Goal: Task Accomplishment & Management: Manage account settings

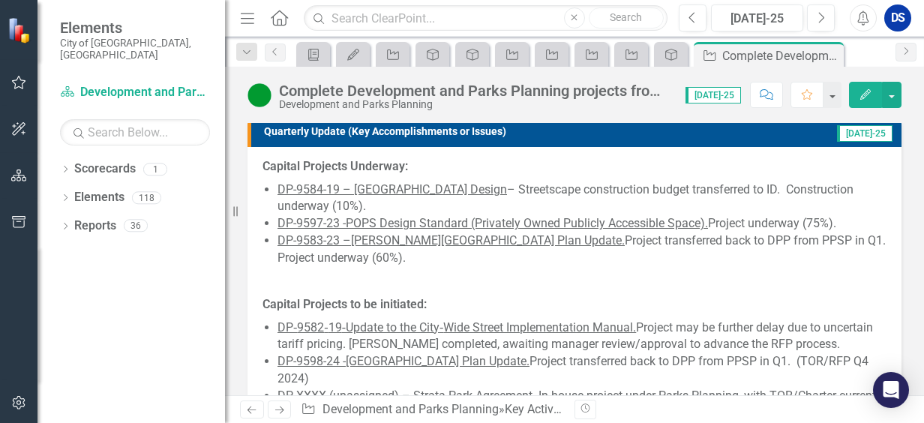
scroll to position [75, 0]
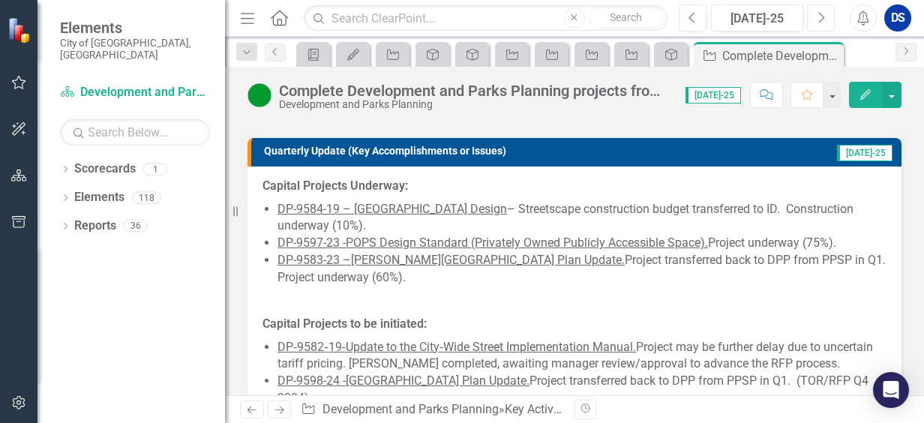
click at [814, 19] on button "Next" at bounding box center [821, 17] width 28 height 27
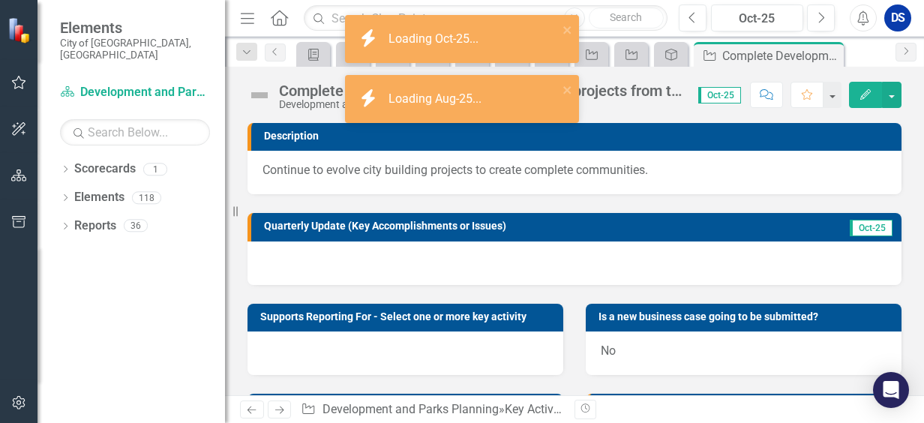
click at [451, 266] on div at bounding box center [574, 262] width 654 height 43
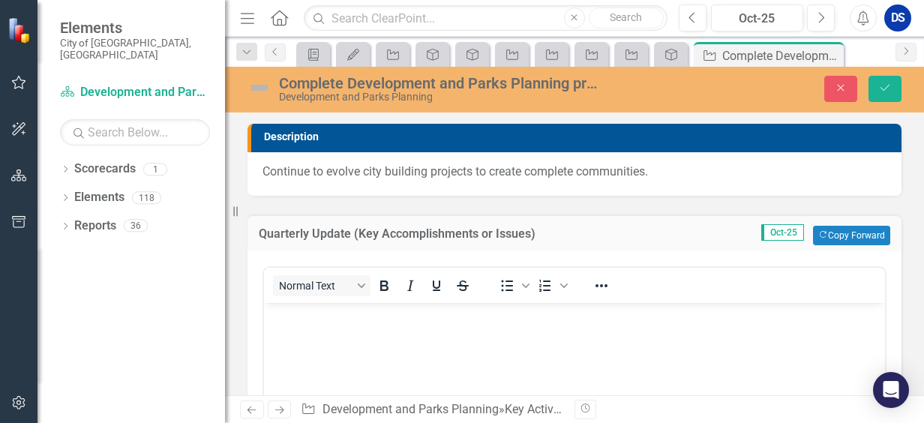
click at [284, 324] on body "Rich Text Area. Press ALT-0 for help." at bounding box center [574, 414] width 621 height 225
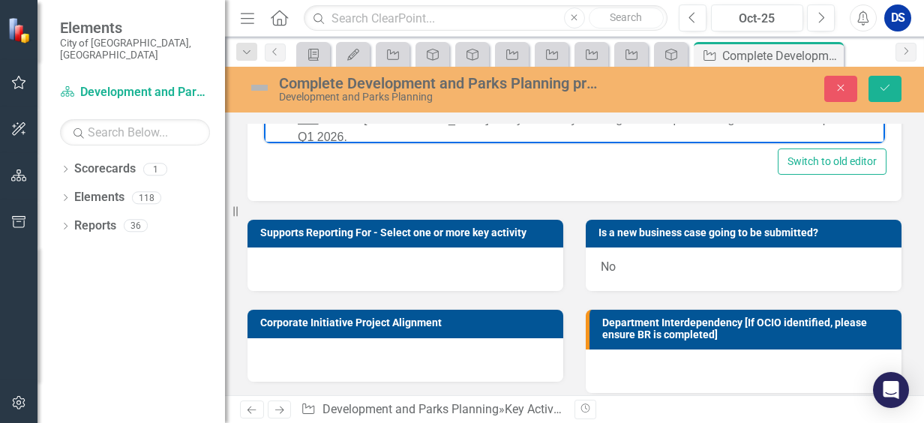
scroll to position [525, 0]
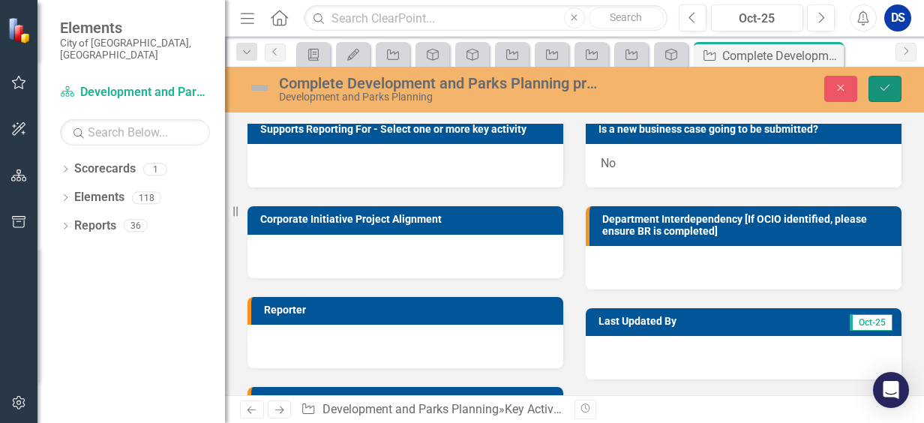
click at [886, 87] on icon "Save" at bounding box center [884, 87] width 13 height 10
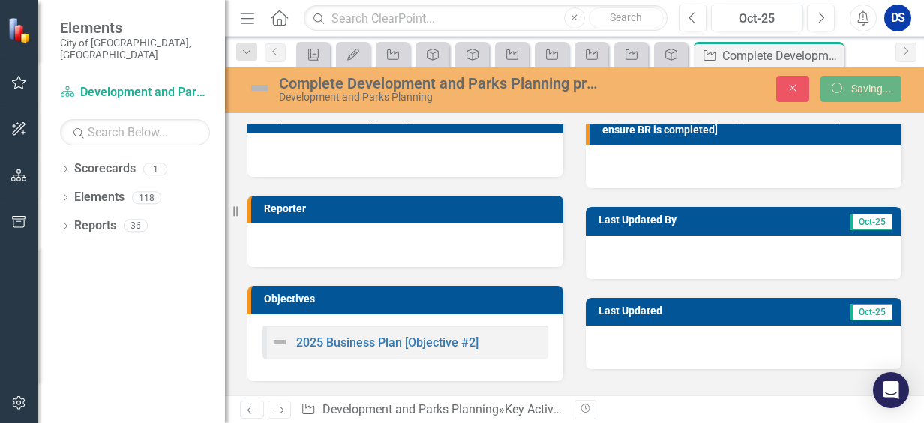
scroll to position [189, 0]
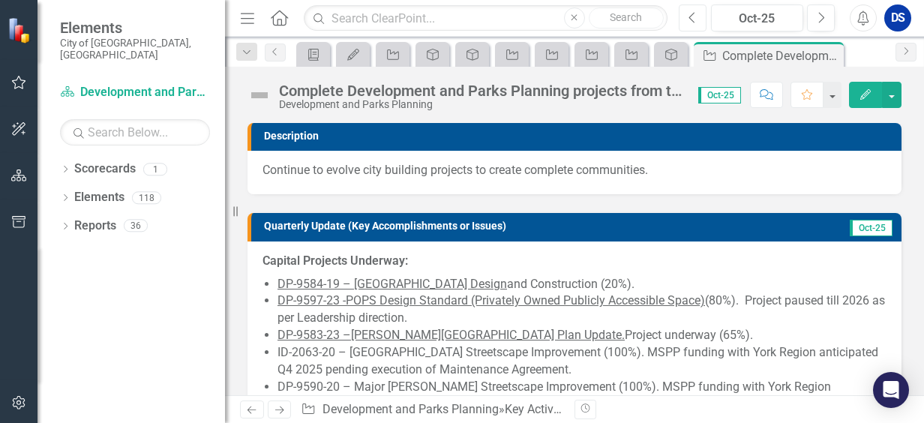
click at [696, 17] on icon "Previous" at bounding box center [692, 17] width 8 height 13
click at [105, 189] on link "Elements" at bounding box center [99, 197] width 50 height 17
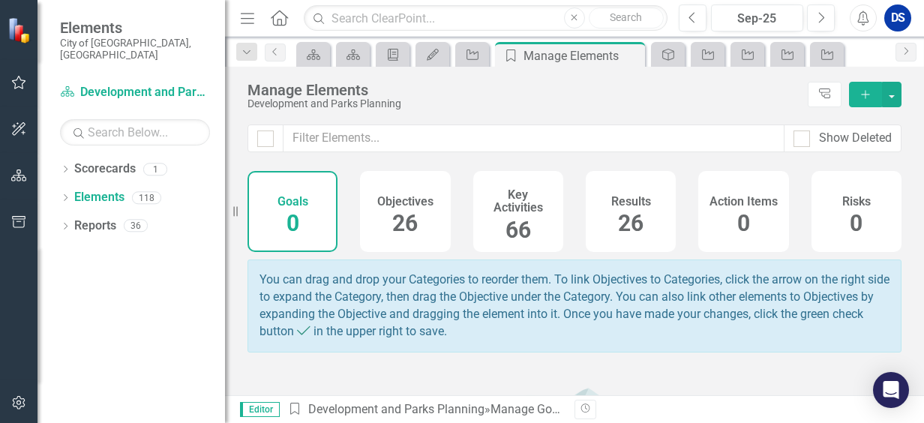
drag, startPoint x: 351, startPoint y: 214, endPoint x: 369, endPoint y: 205, distance: 19.8
click at [352, 211] on div "Goals 0 Objectives 26 Key Activities 66 Results 26 Action Items 0 Risks 0" at bounding box center [574, 211] width 654 height 81
click at [380, 205] on h4 "Objectives" at bounding box center [405, 201] width 56 height 13
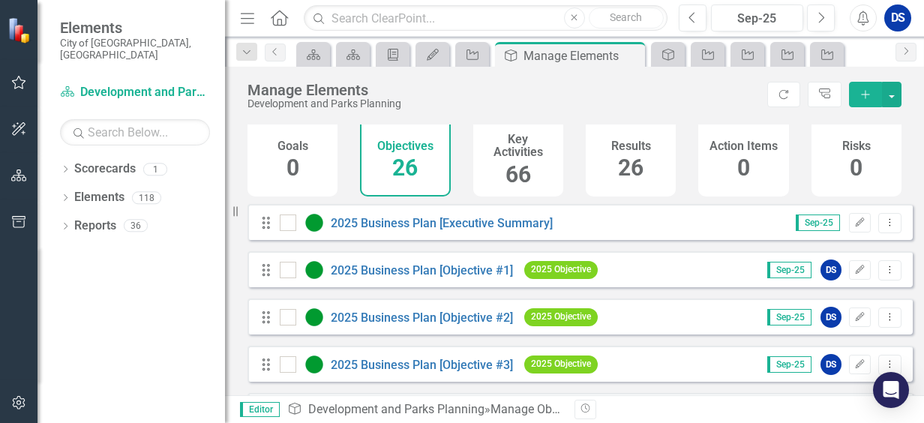
scroll to position [150, 0]
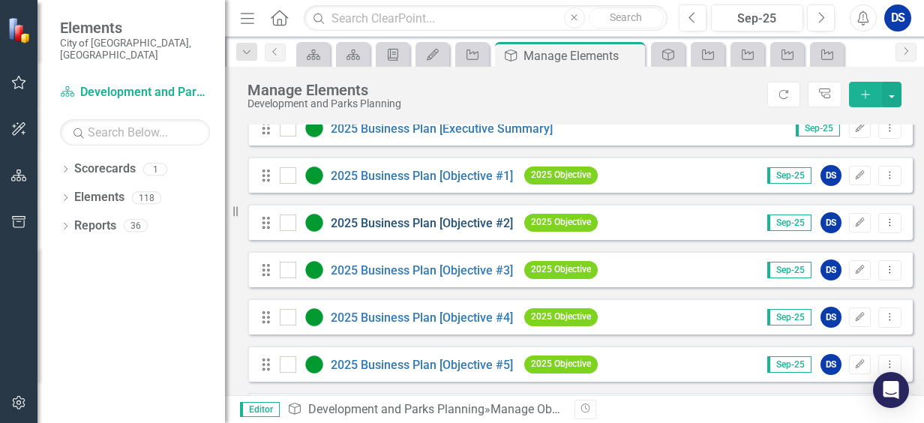
click at [426, 226] on link "2025 Business Plan [Objective #2]" at bounding box center [422, 223] width 182 height 14
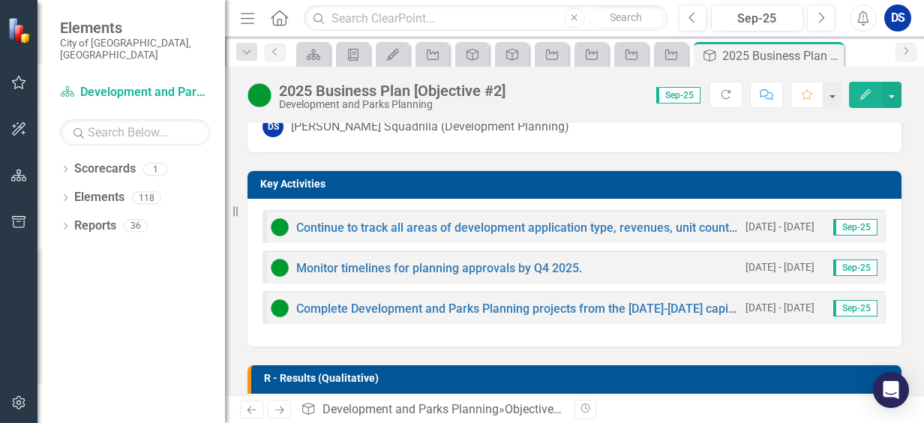
scroll to position [375, 0]
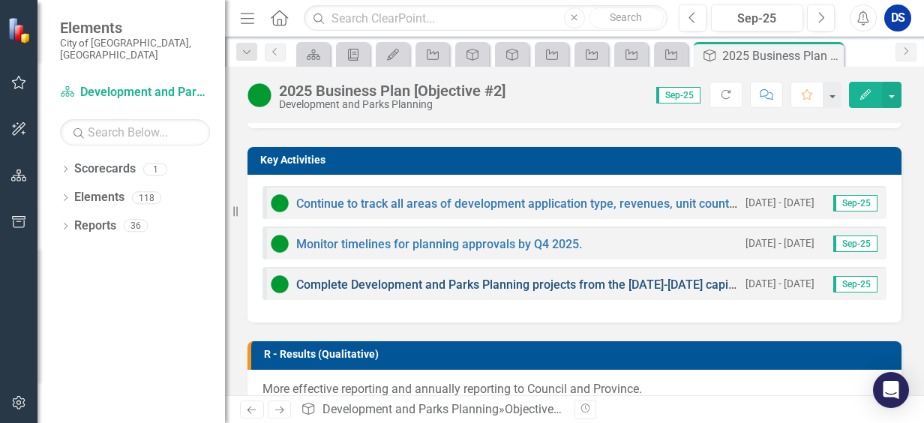
click at [434, 281] on link "Complete Development and Parks Planning projects from the [DATE]-[DATE] capital…" at bounding box center [597, 284] width 603 height 14
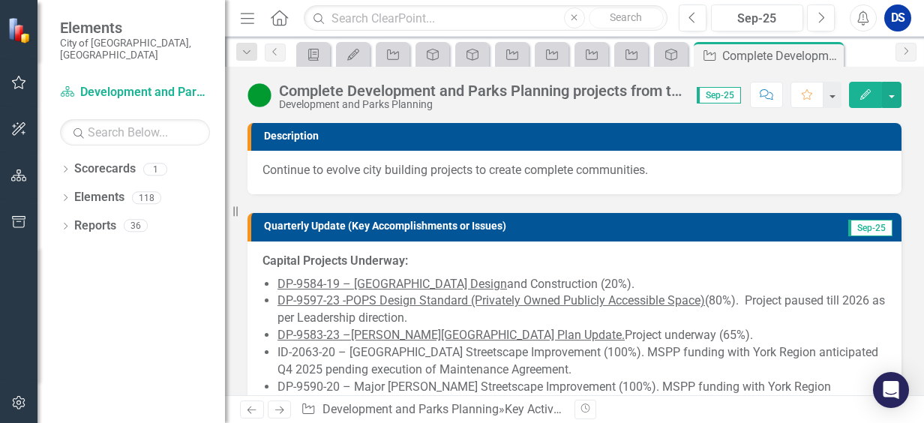
click at [277, 19] on icon at bounding box center [279, 18] width 17 height 16
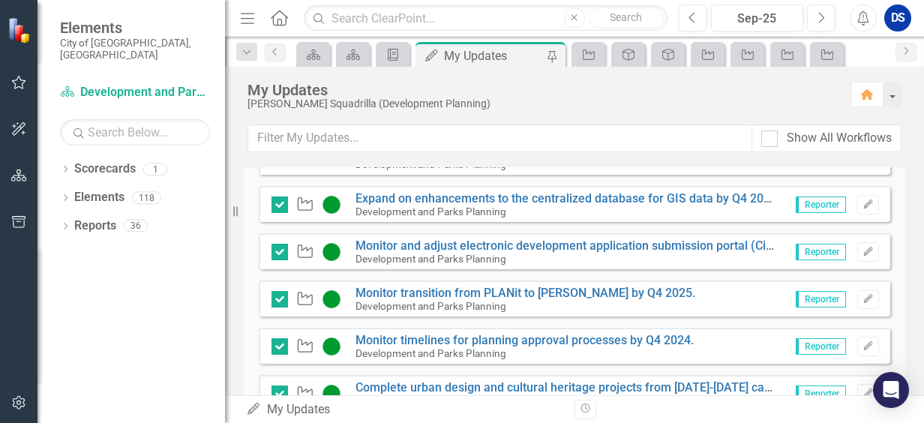
scroll to position [342, 0]
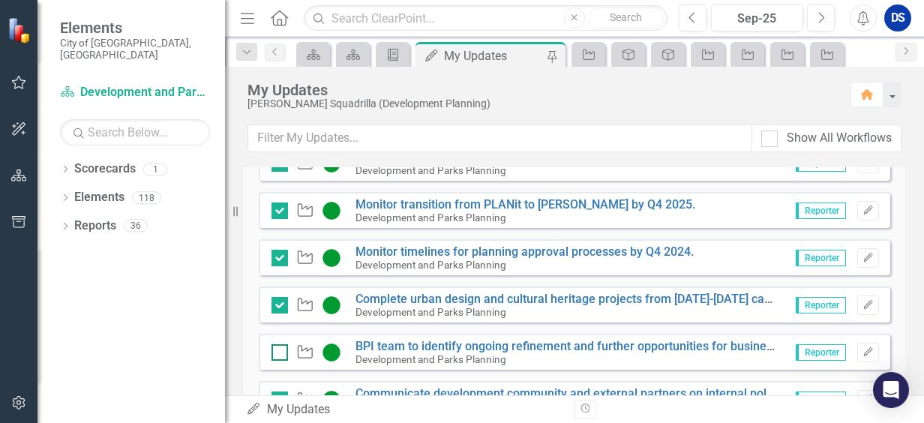
click at [273, 349] on input "checkbox" at bounding box center [276, 349] width 10 height 10
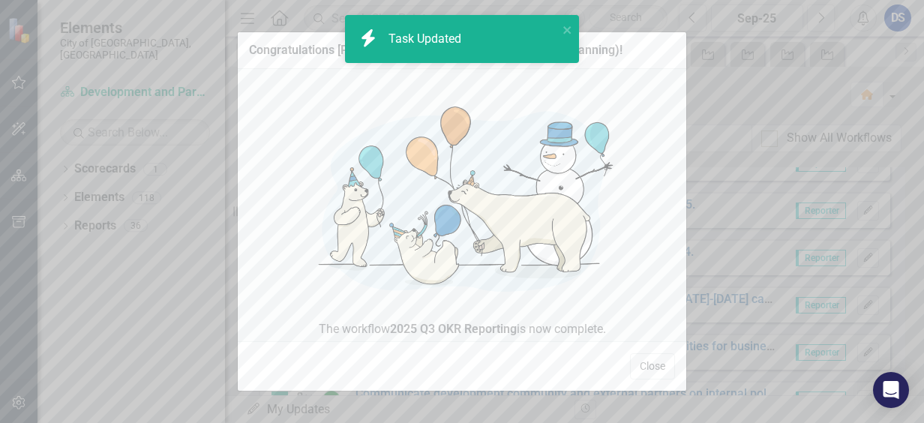
checkbox input "true"
click at [656, 370] on button "Close" at bounding box center [652, 366] width 45 height 26
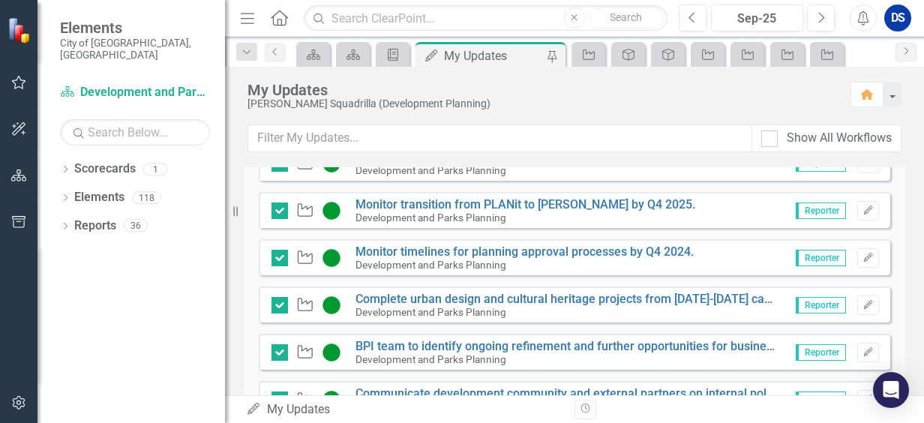
scroll to position [492, 0]
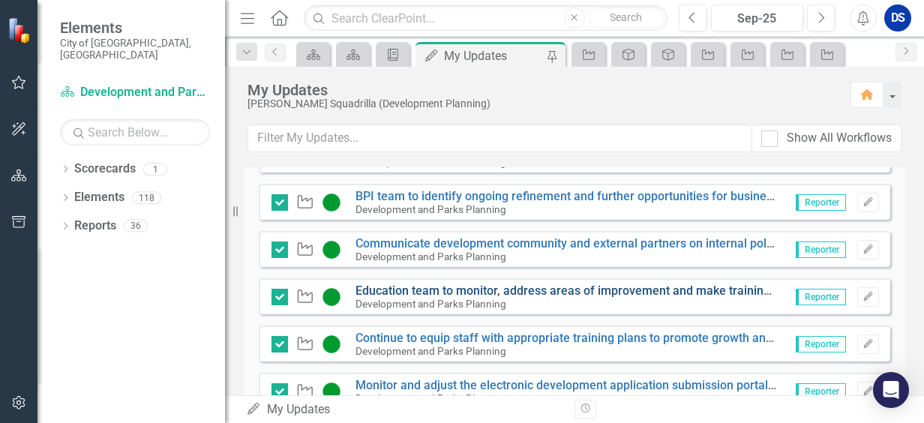
click at [423, 292] on link "Education team to monitor, address areas of improvement and make training recom…" at bounding box center [646, 290] width 583 height 14
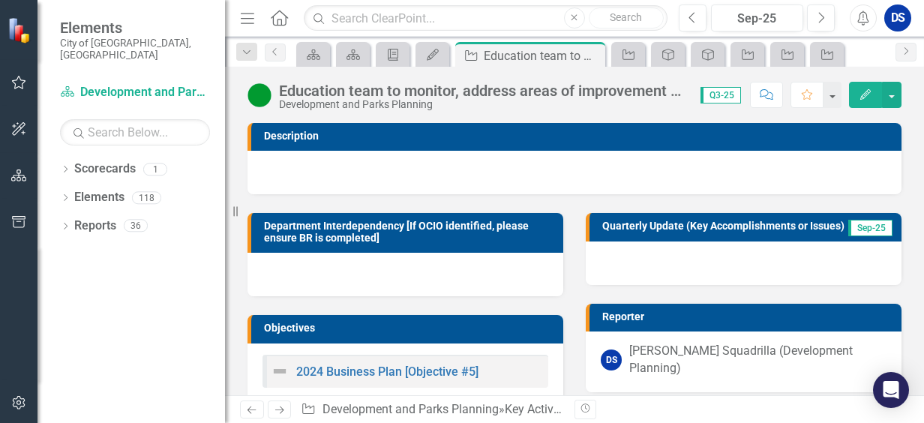
click at [670, 277] on div at bounding box center [744, 262] width 316 height 43
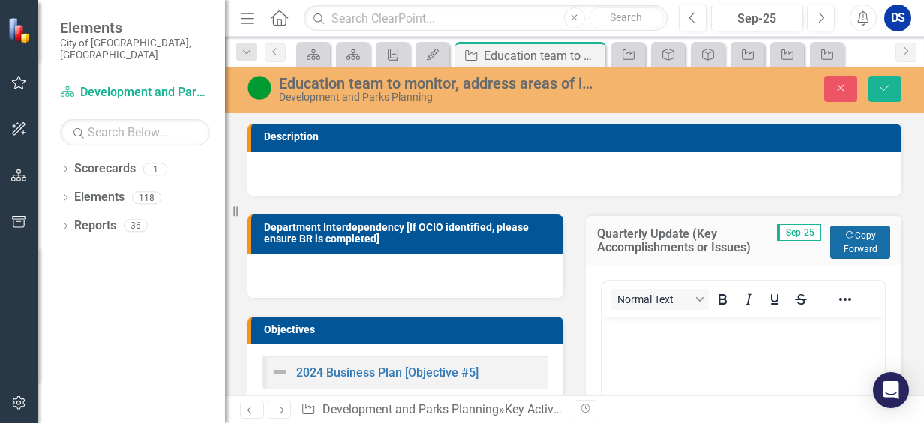
click at [844, 237] on icon "Copy Forward" at bounding box center [849, 235] width 10 height 8
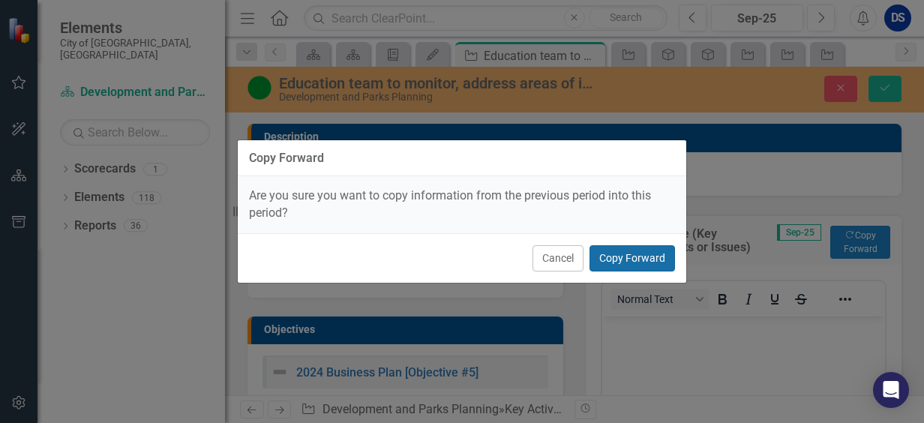
drag, startPoint x: 640, startPoint y: 248, endPoint x: 720, endPoint y: 354, distance: 132.3
click at [641, 248] on button "Copy Forward" at bounding box center [631, 258] width 85 height 26
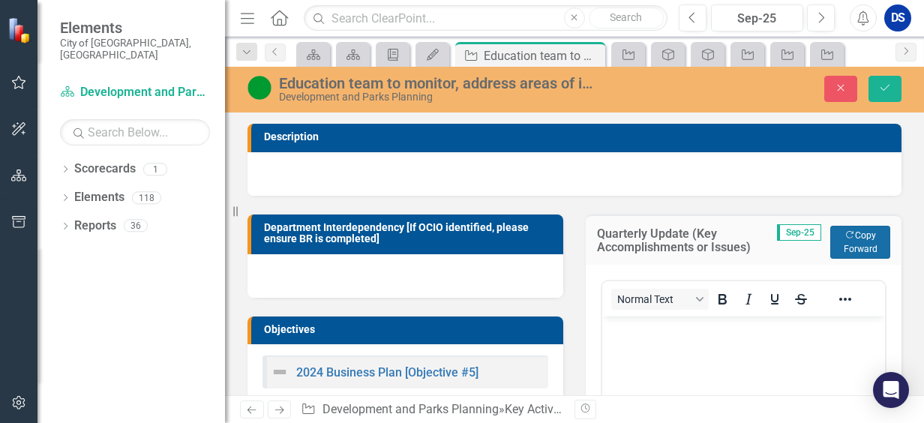
scroll to position [150, 0]
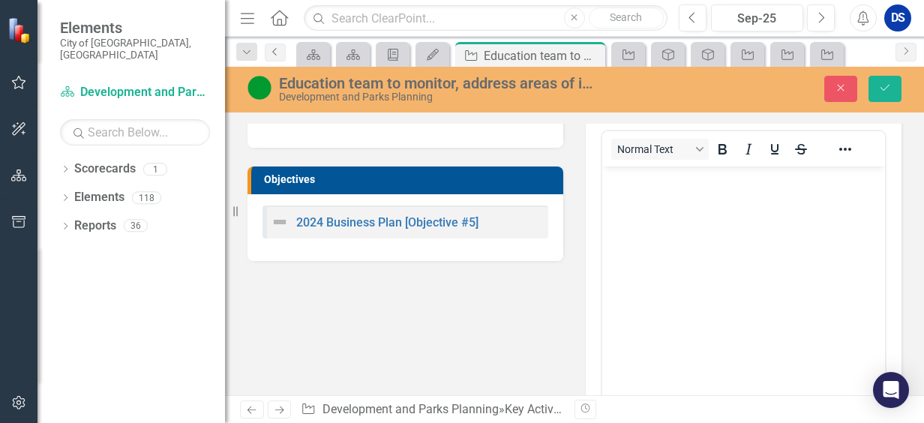
click at [272, 45] on link "Previous" at bounding box center [275, 52] width 21 height 18
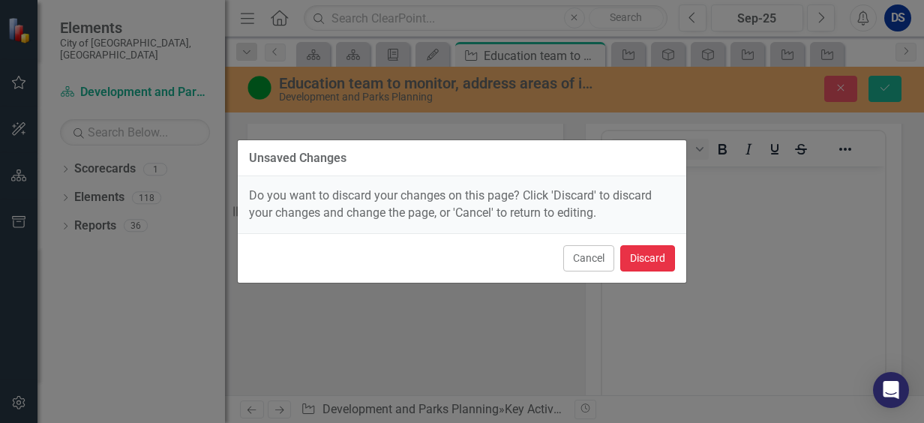
click at [653, 257] on button "Discard" at bounding box center [647, 258] width 55 height 26
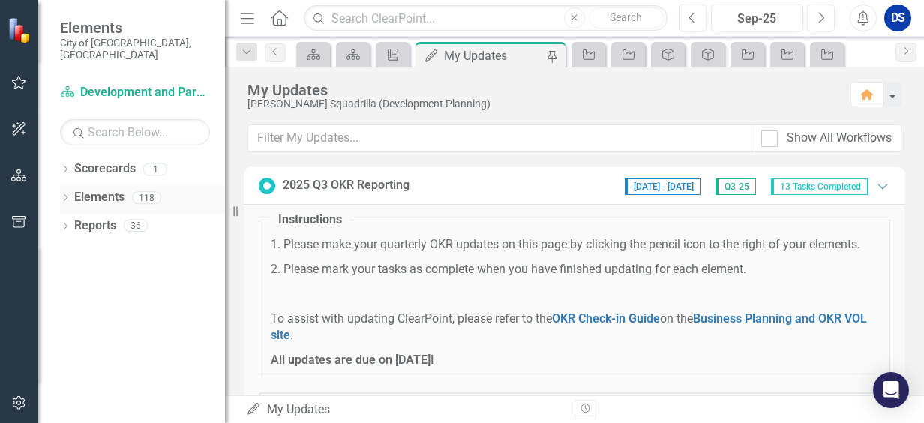
click at [97, 189] on link "Elements" at bounding box center [99, 197] width 50 height 17
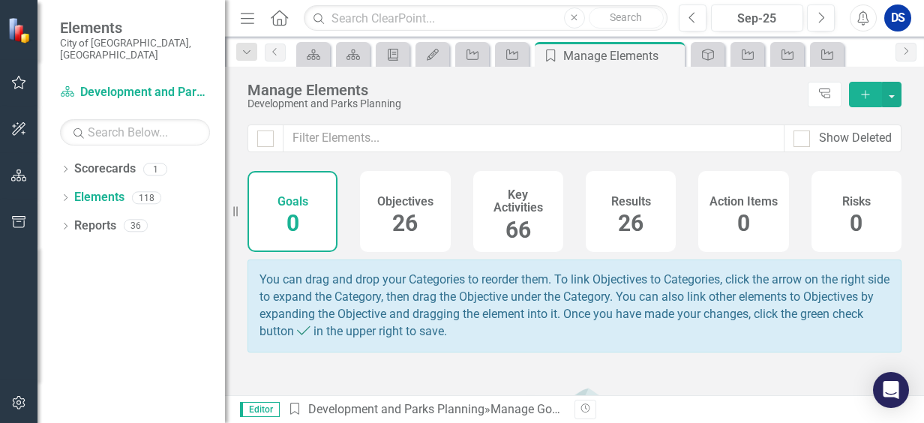
click at [417, 213] on div "Objectives 26" at bounding box center [405, 211] width 90 height 81
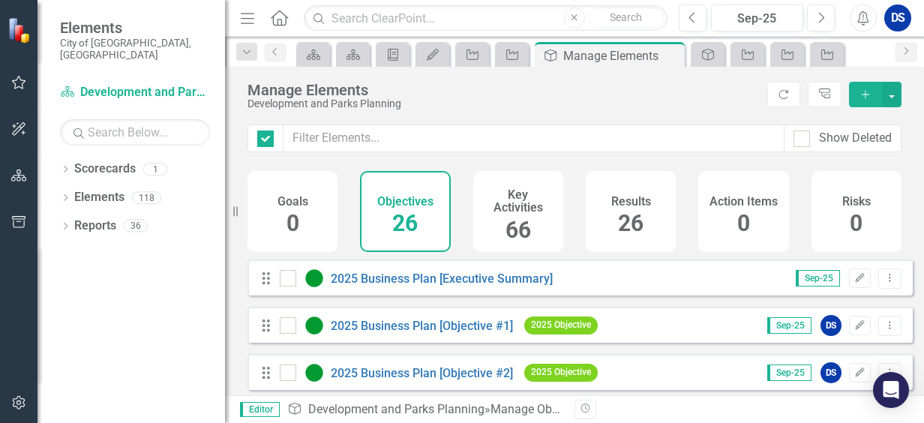
checkbox input "false"
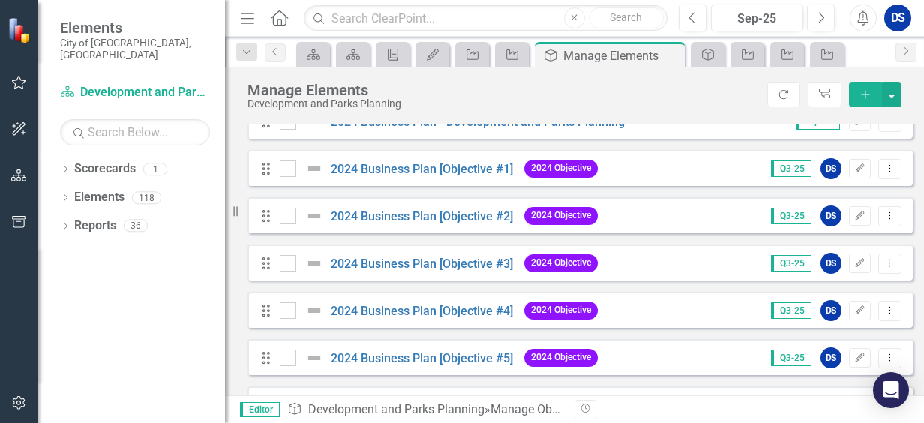
scroll to position [375, 0]
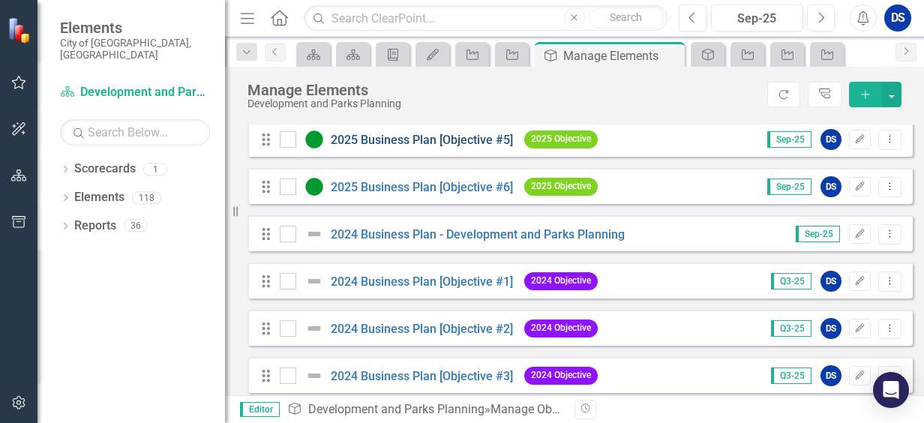
click at [422, 147] on link "2025 Business Plan [Objective #5]" at bounding box center [422, 140] width 182 height 14
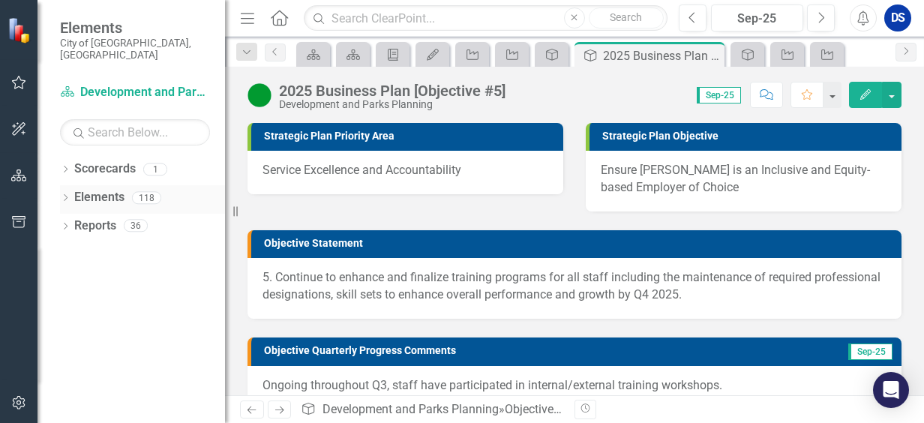
drag, startPoint x: 99, startPoint y: 184, endPoint x: 112, endPoint y: 184, distance: 13.5
click at [100, 189] on link "Elements" at bounding box center [99, 197] width 50 height 17
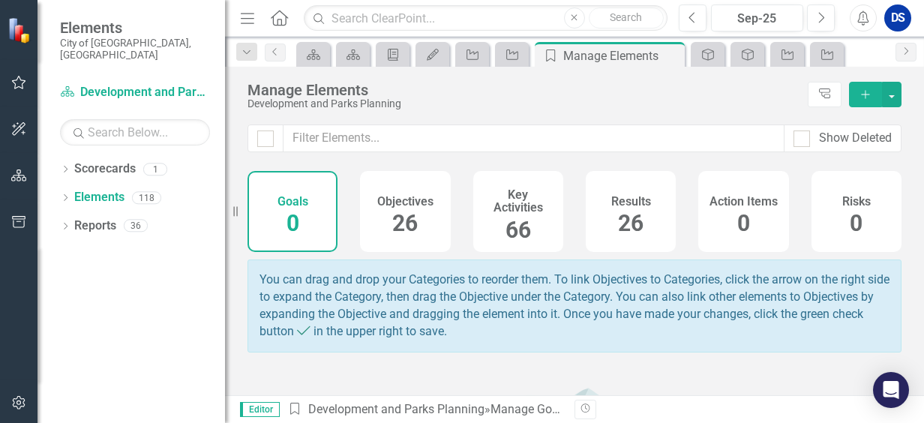
click at [402, 236] on span "26" at bounding box center [404, 223] width 25 height 26
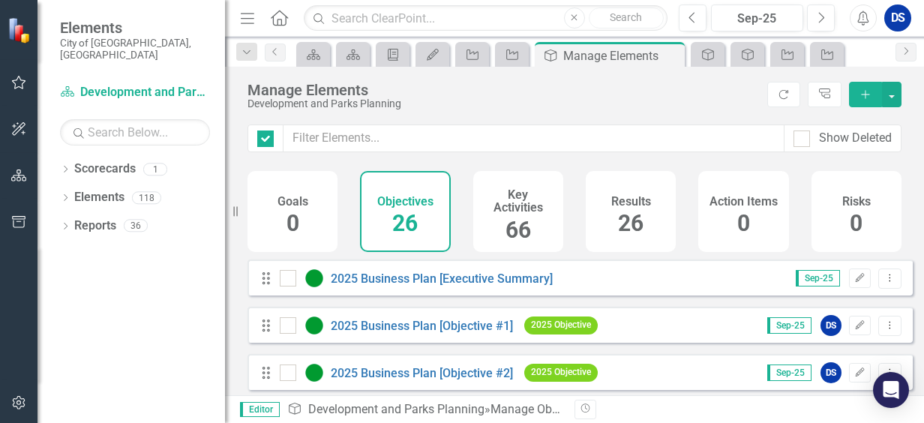
checkbox input "false"
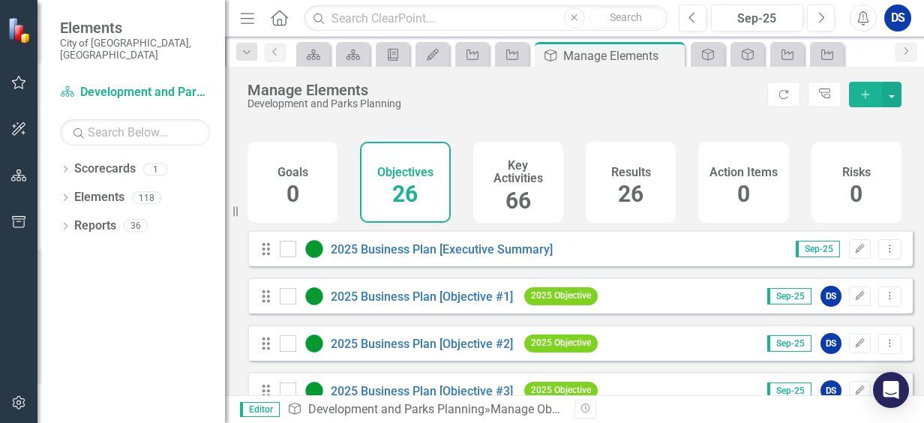
scroll to position [75, 0]
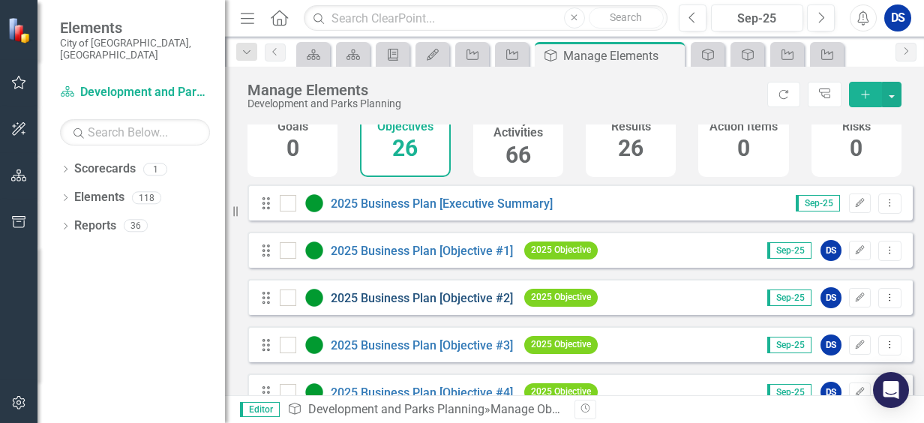
click at [451, 302] on link "2025 Business Plan [Objective #2]" at bounding box center [422, 298] width 182 height 14
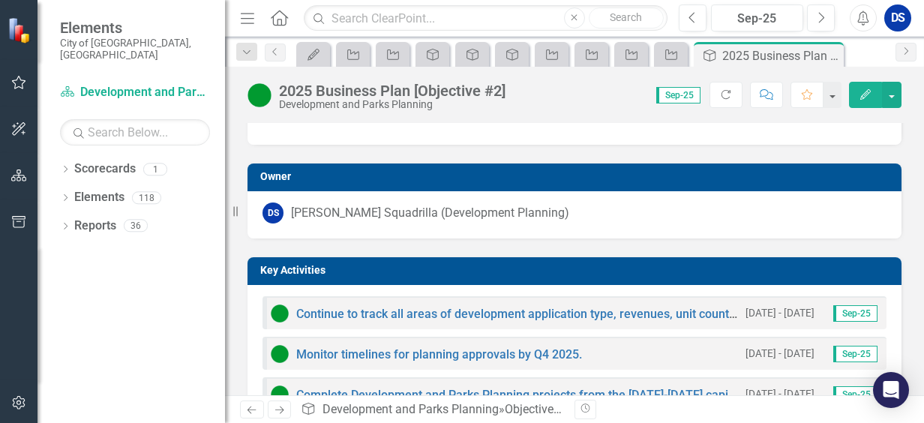
scroll to position [375, 0]
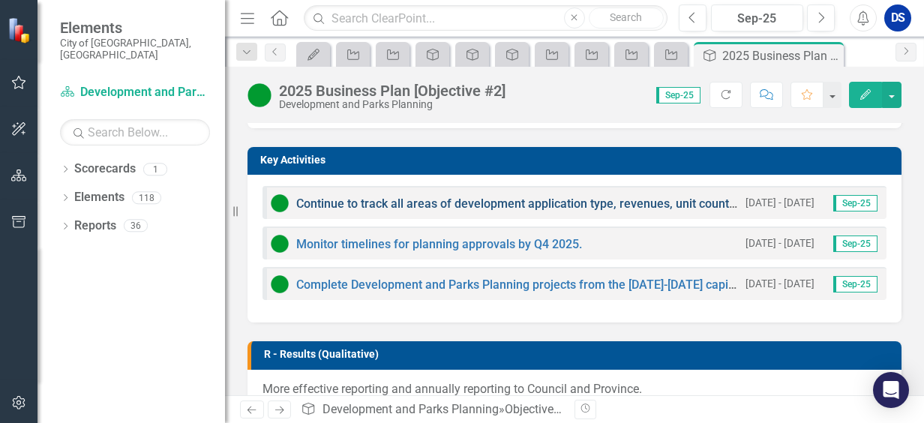
click at [499, 199] on link "Continue to track all areas of development application type, revenues, unit cou…" at bounding box center [730, 203] width 868 height 14
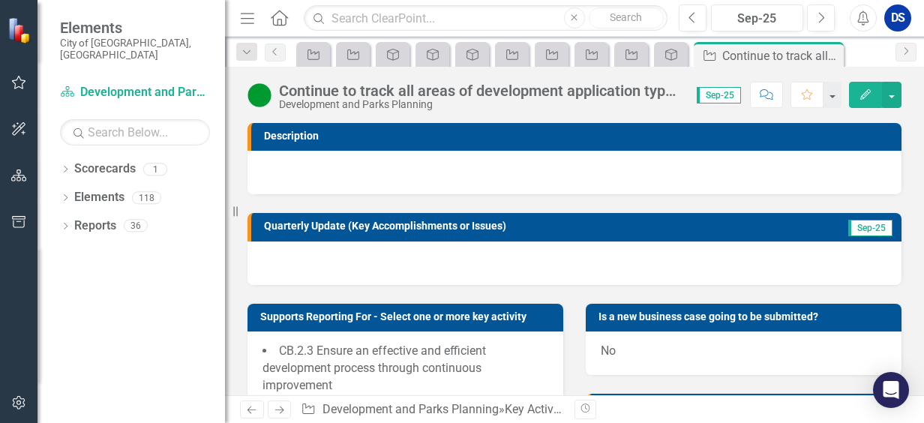
click at [280, 252] on div at bounding box center [574, 262] width 654 height 43
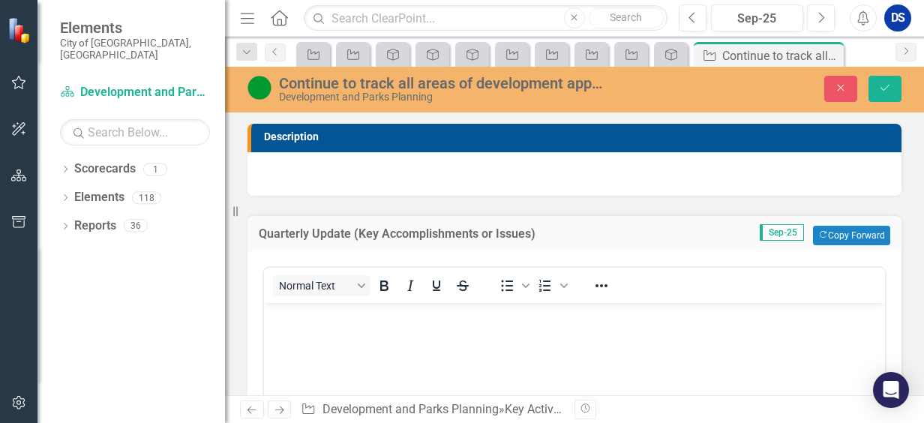
drag, startPoint x: 355, startPoint y: 331, endPoint x: 342, endPoint y: 328, distance: 13.8
click at [349, 329] on body "Rich Text Area. Press ALT-0 for help." at bounding box center [574, 414] width 621 height 225
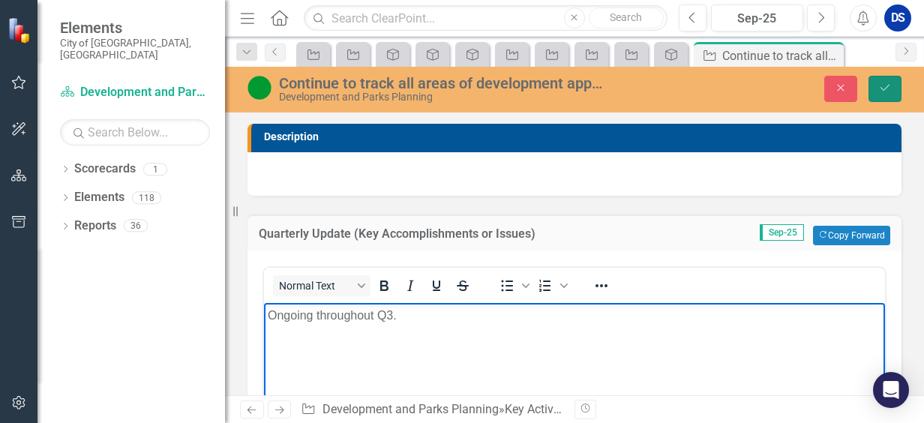
click at [888, 91] on icon "Save" at bounding box center [884, 87] width 13 height 10
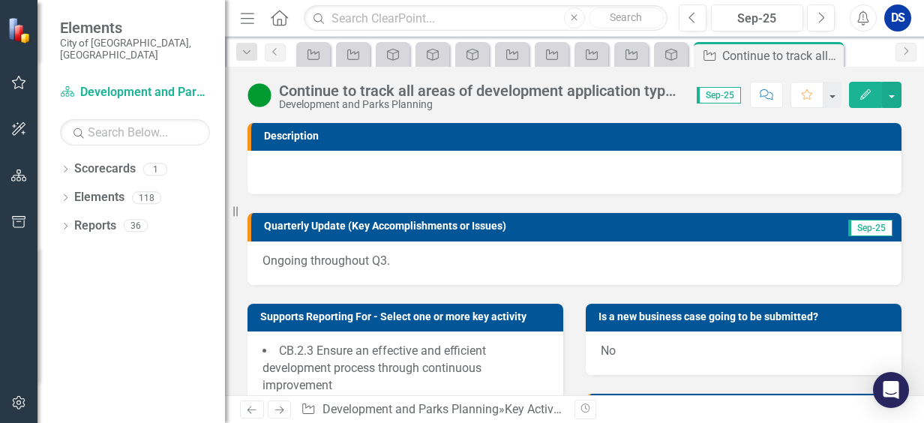
click at [659, 101] on div "Development and Parks Planning" at bounding box center [480, 104] width 403 height 11
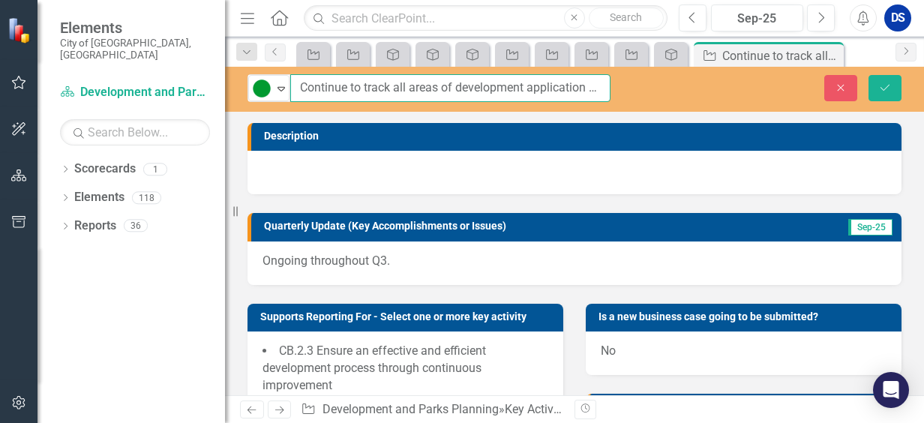
click at [605, 80] on input "Continue to track all areas of development application type, revenues, unit cou…" at bounding box center [450, 88] width 320 height 28
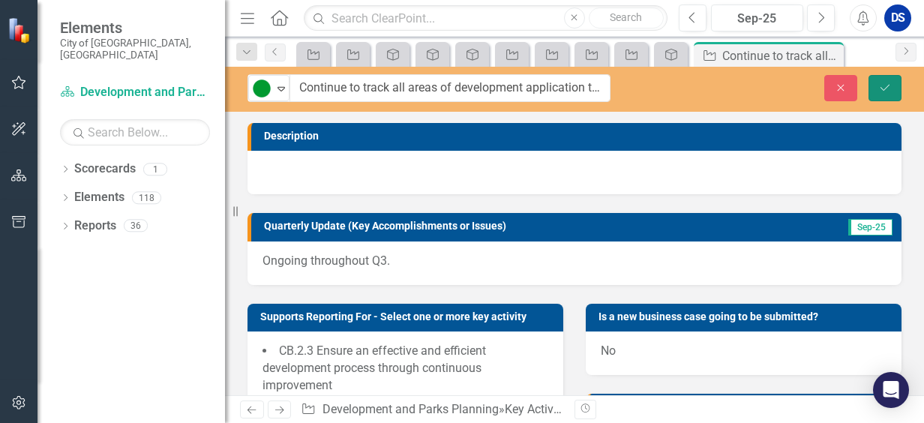
click at [882, 88] on icon "submit" at bounding box center [884, 87] width 9 height 6
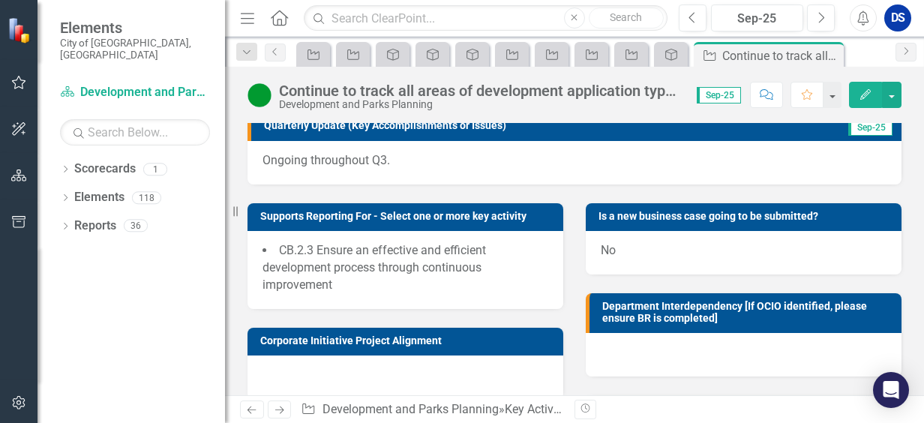
scroll to position [97, 0]
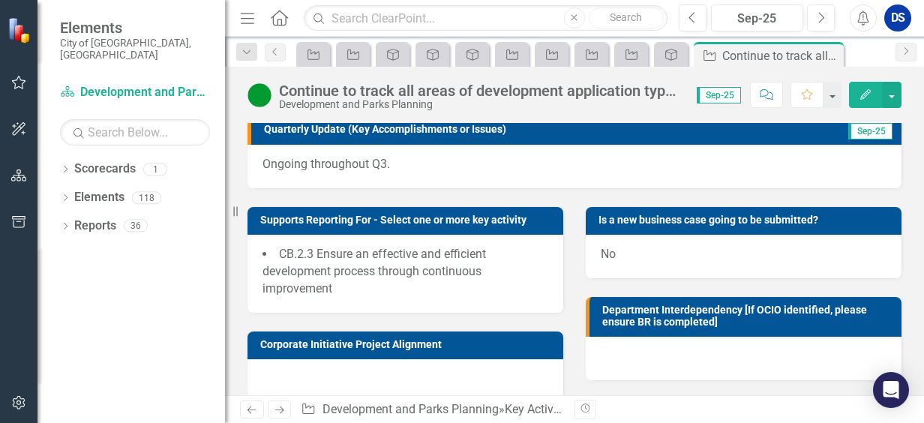
click at [514, 147] on div "Ongoing throughout Q3." at bounding box center [574, 166] width 654 height 43
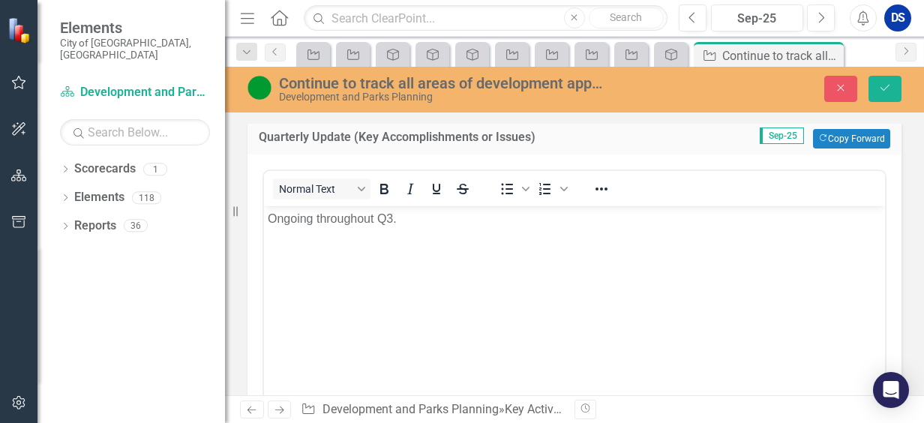
scroll to position [0, 0]
click at [861, 133] on button "Copy Forward Copy Forward" at bounding box center [851, 138] width 77 height 19
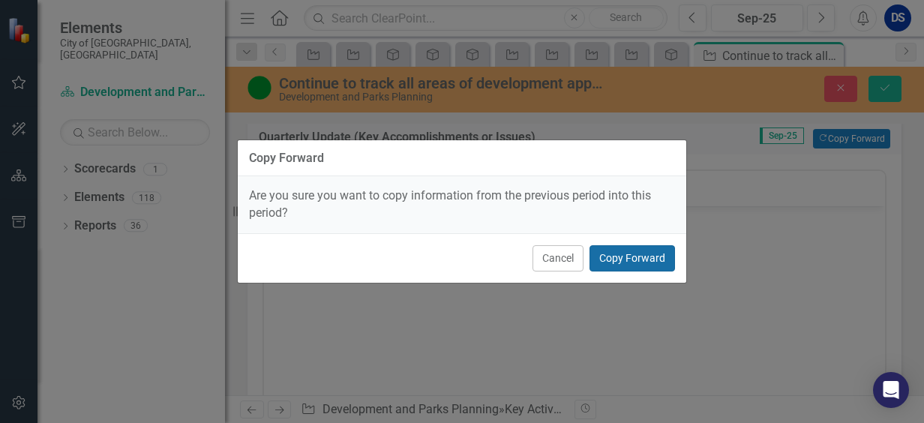
click at [624, 252] on button "Copy Forward" at bounding box center [631, 258] width 85 height 26
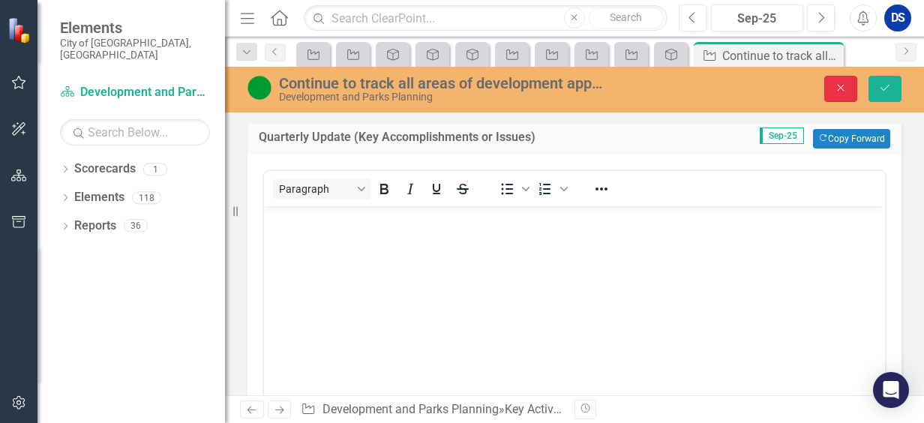
click at [839, 87] on icon "Close" at bounding box center [840, 87] width 13 height 10
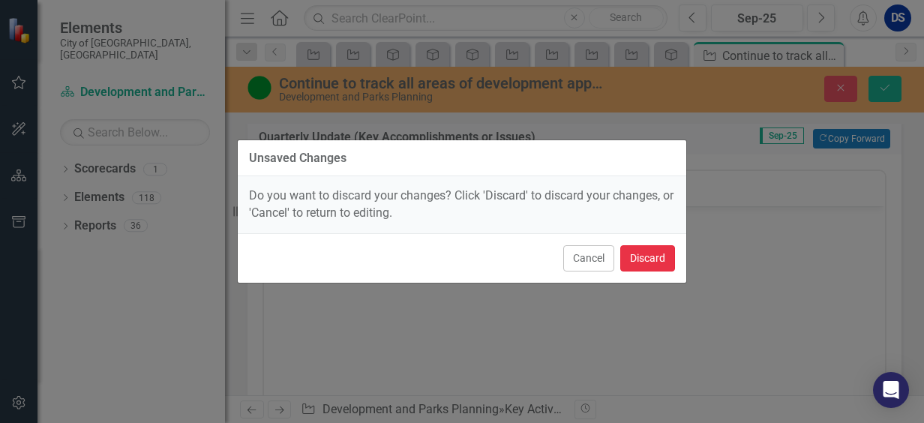
click at [667, 261] on button "Discard" at bounding box center [647, 258] width 55 height 26
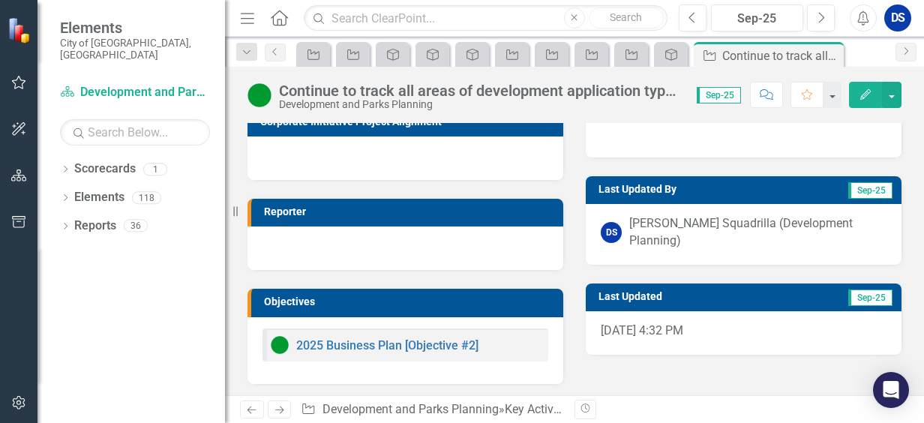
scroll to position [322, 0]
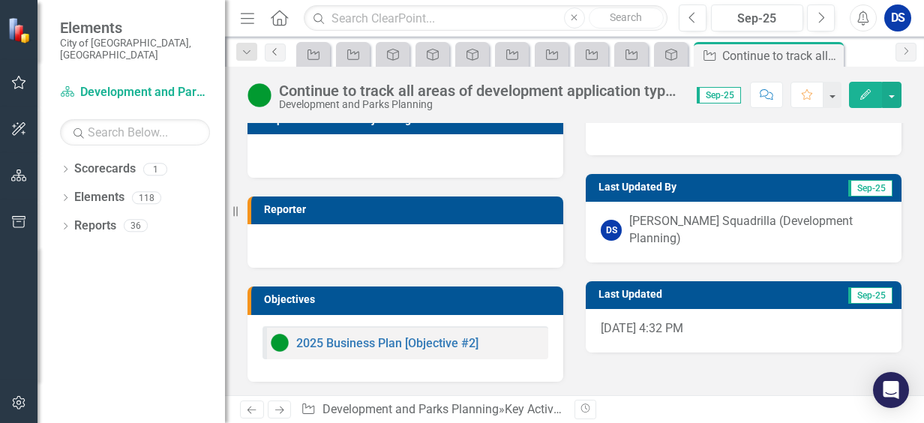
click at [280, 57] on link "Previous" at bounding box center [275, 52] width 21 height 18
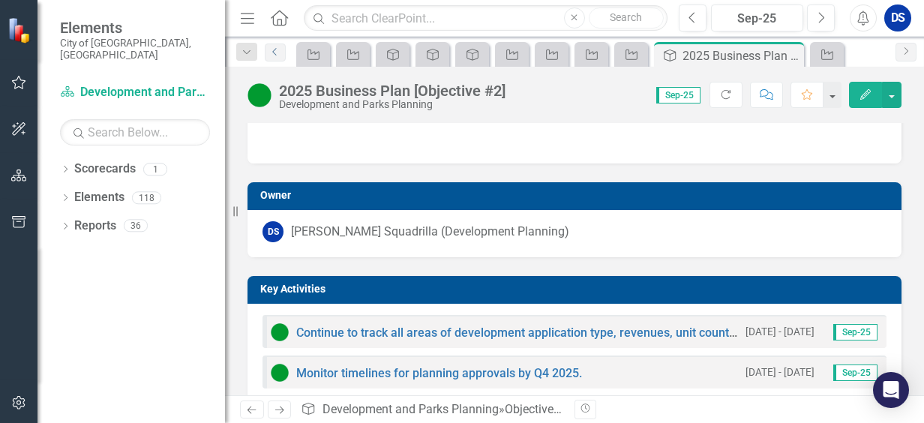
scroll to position [300, 0]
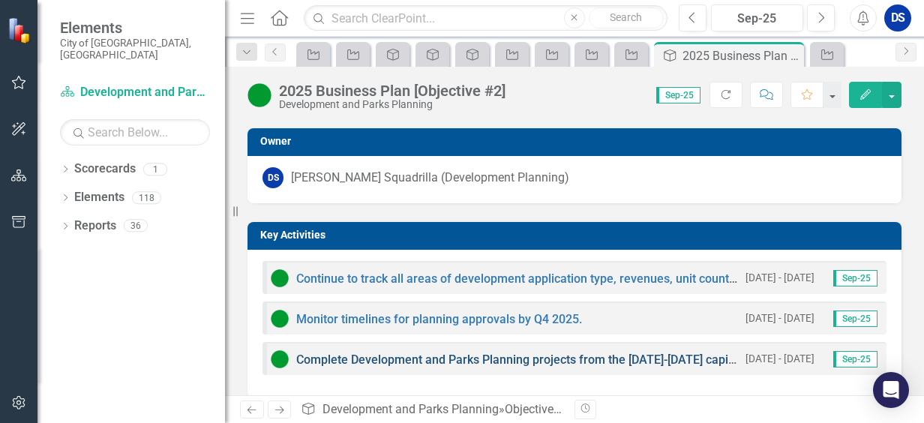
click at [454, 364] on link "Complete Development and Parks Planning projects from the [DATE]-[DATE] capital…" at bounding box center [597, 359] width 603 height 14
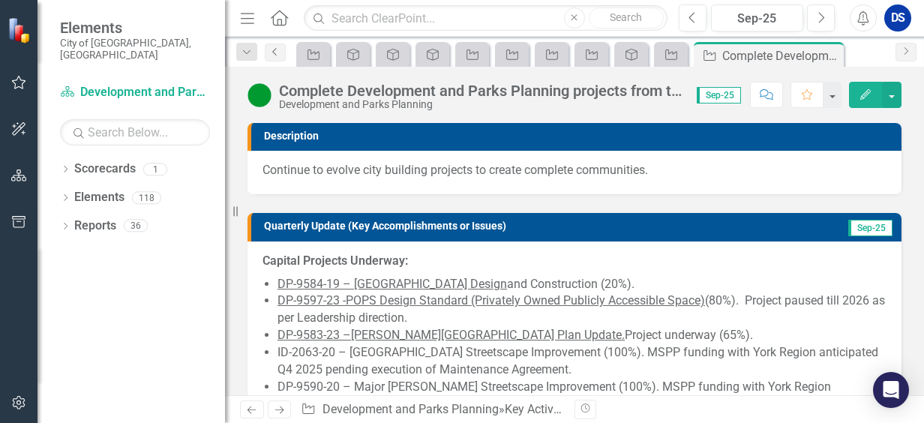
click at [271, 50] on icon "Previous" at bounding box center [275, 51] width 12 height 9
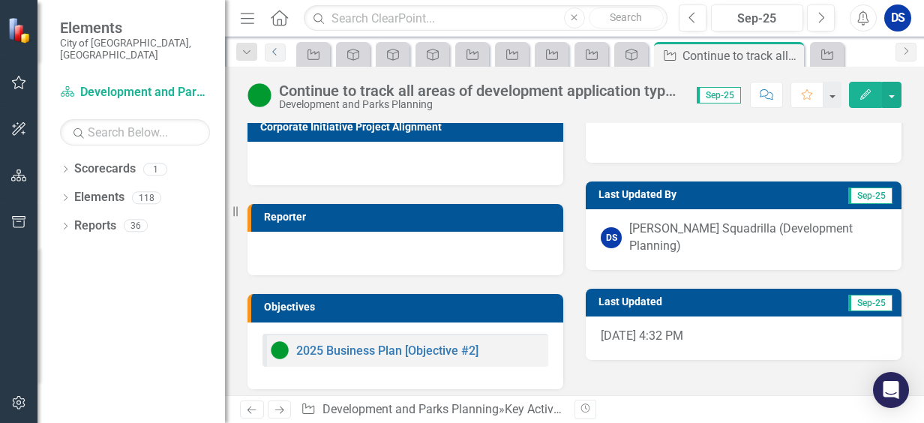
scroll to position [322, 0]
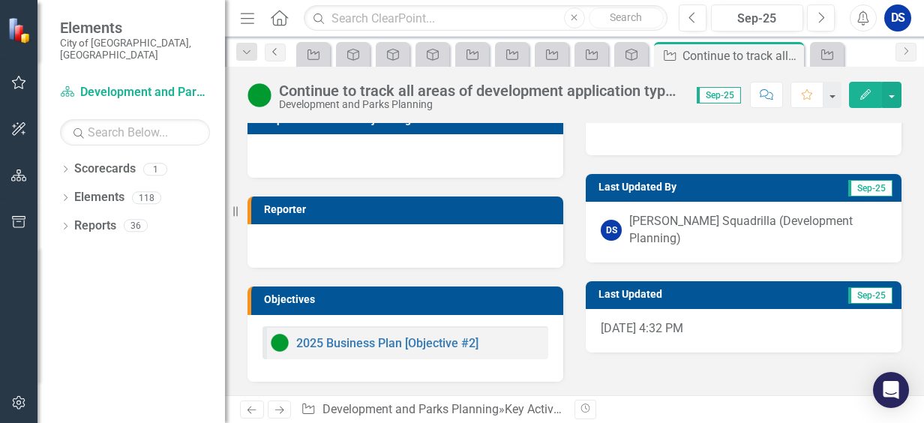
click at [279, 57] on link "Previous" at bounding box center [275, 52] width 21 height 18
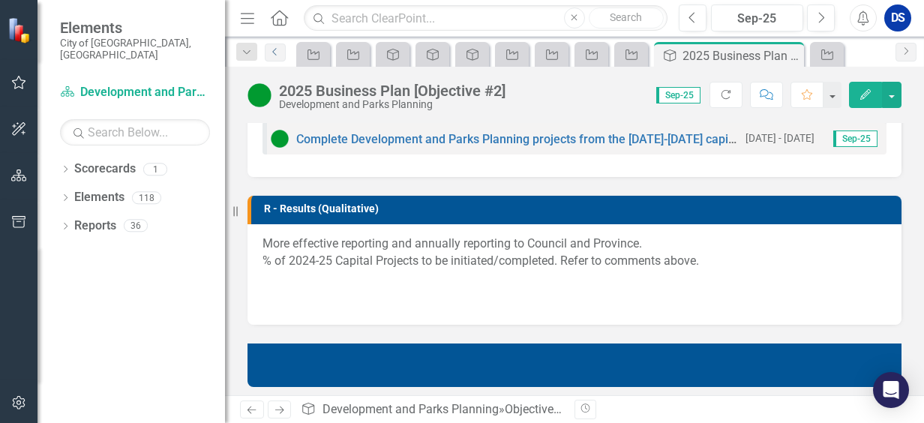
scroll to position [750, 0]
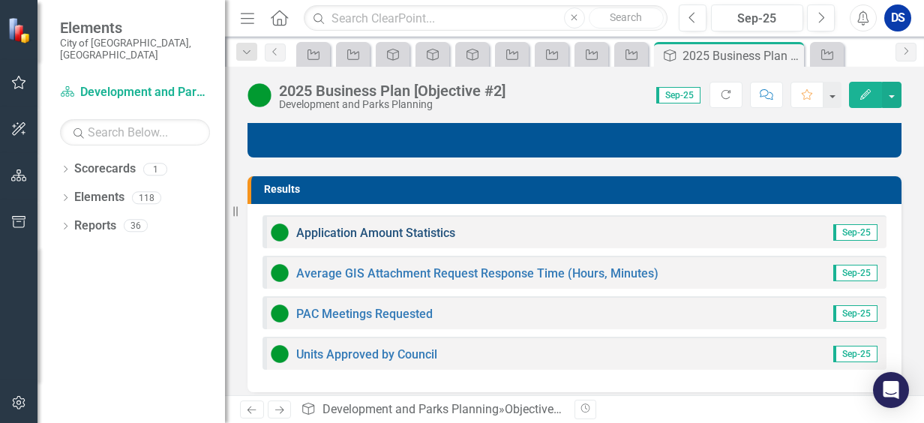
click at [436, 231] on link "Application Amount Statistics" at bounding box center [375, 233] width 159 height 14
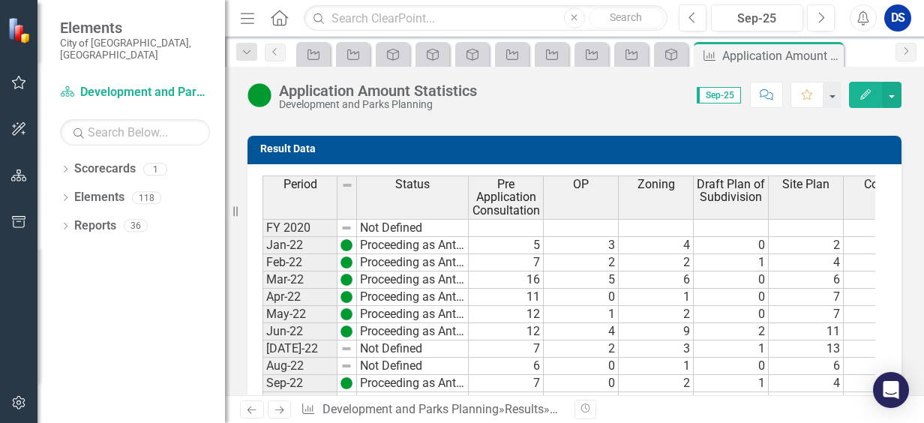
scroll to position [975, 0]
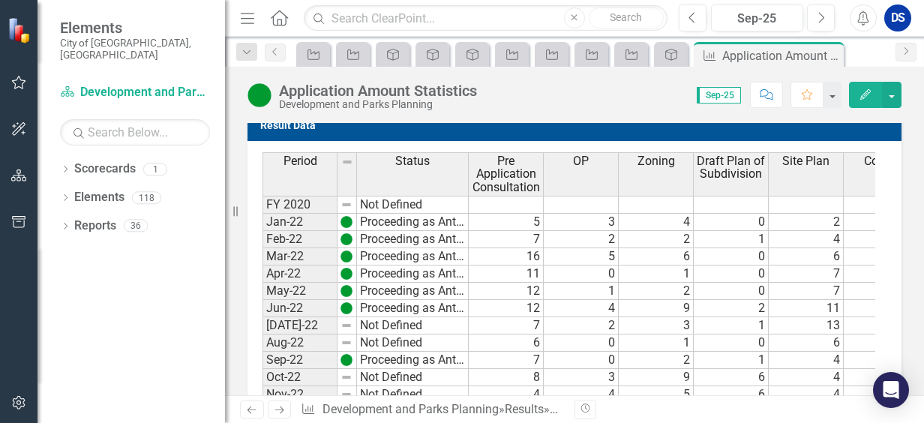
click at [817, 386] on td "4" at bounding box center [806, 394] width 75 height 17
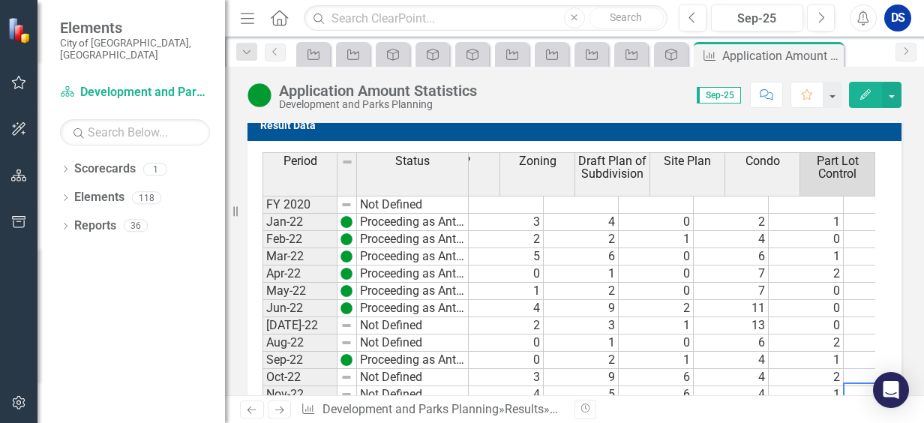
scroll to position [0, 75]
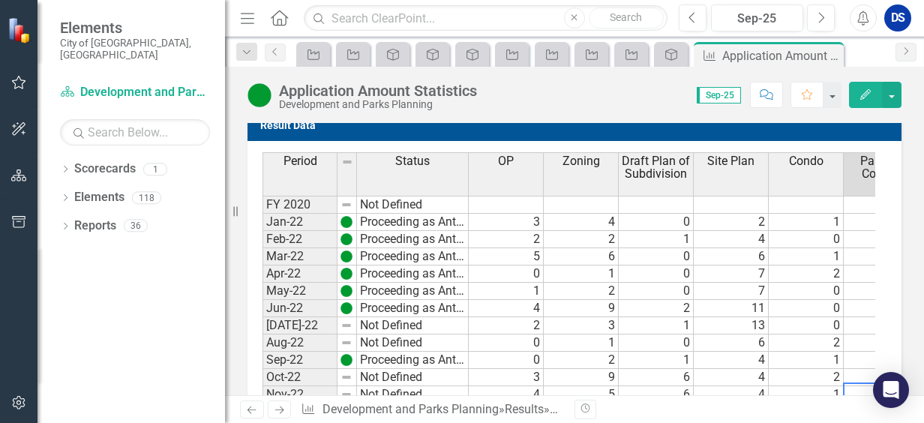
click at [477, 403] on td "2" at bounding box center [506, 411] width 75 height 17
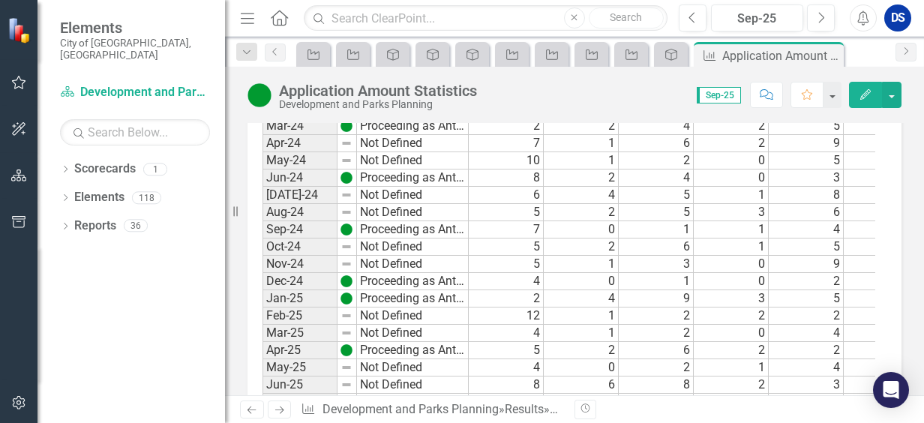
scroll to position [1575, 0]
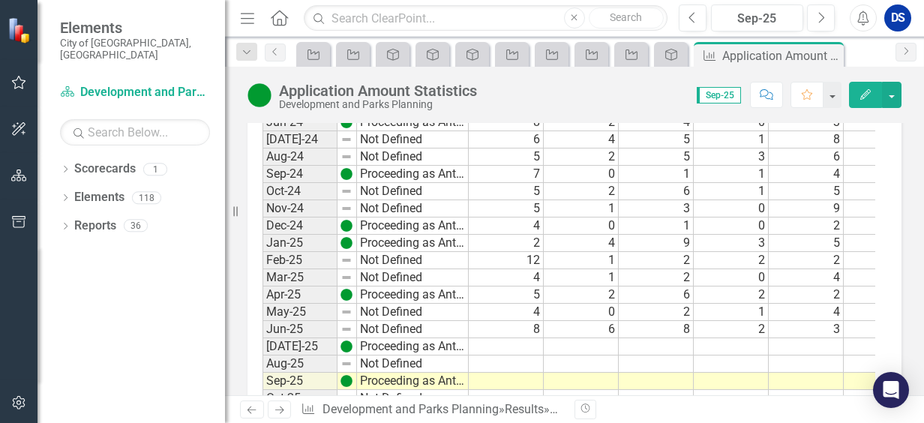
click at [527, 338] on td at bounding box center [506, 346] width 75 height 17
click at [526, 338] on td at bounding box center [506, 346] width 75 height 17
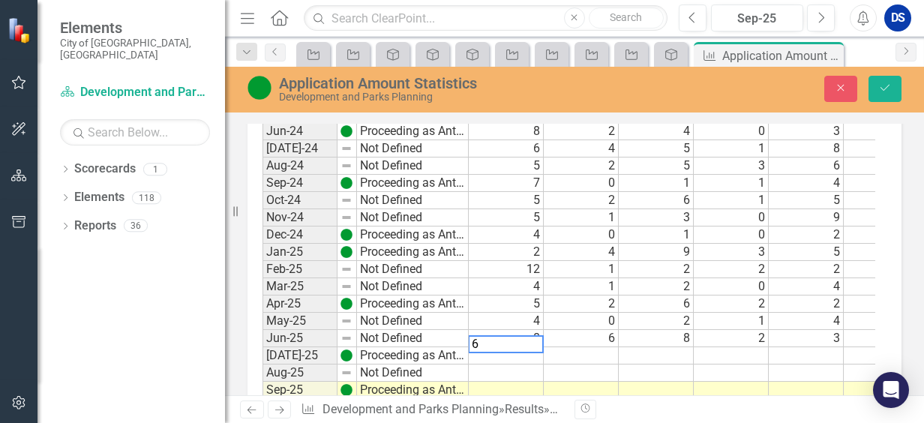
scroll to position [1583, 0]
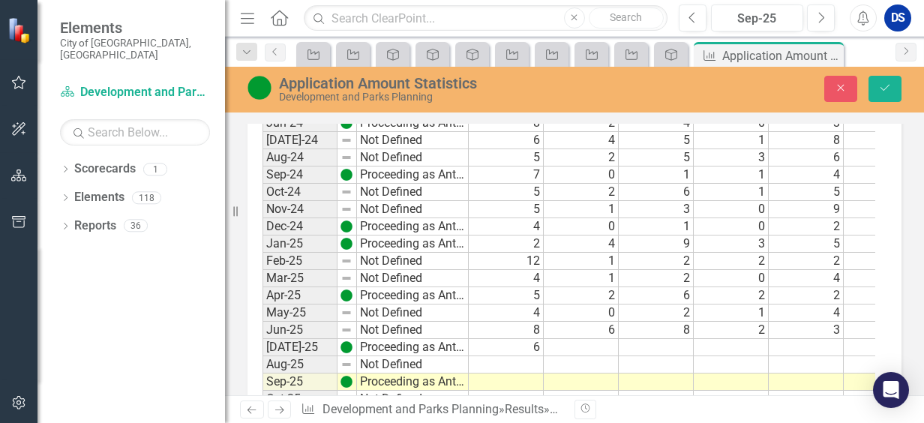
click at [562, 339] on td at bounding box center [581, 347] width 75 height 17
type textarea "2"
type textarea "5"
type textarea "1"
type textarea "2"
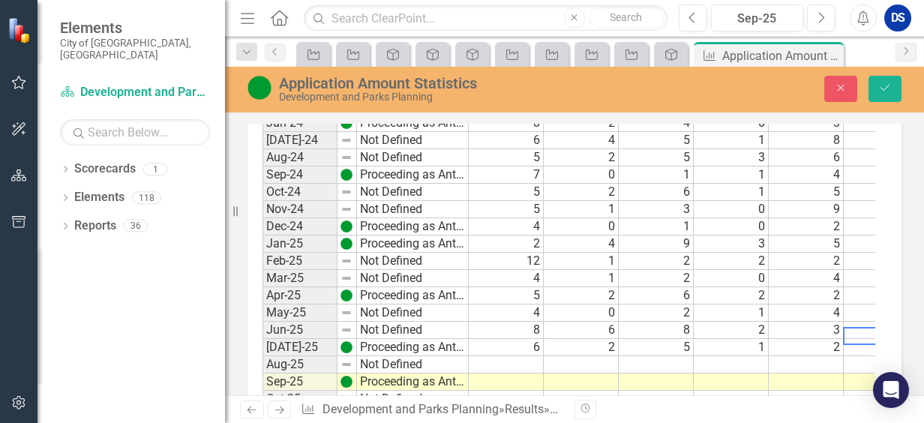
scroll to position [0, 43]
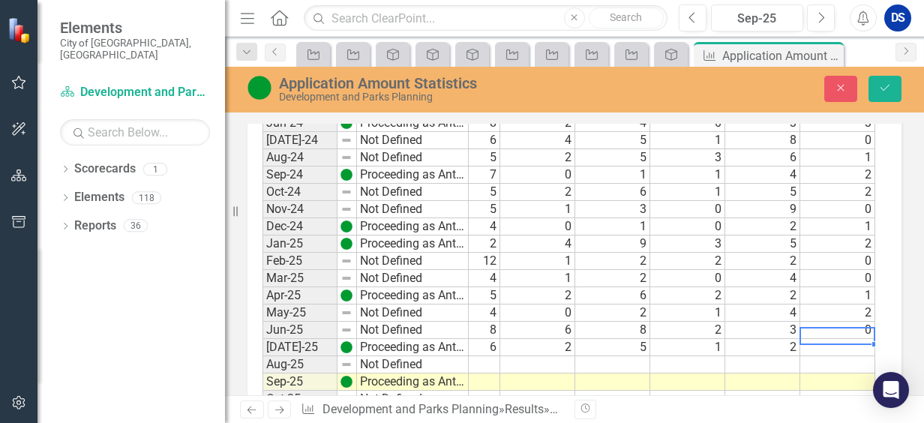
type textarea "1"
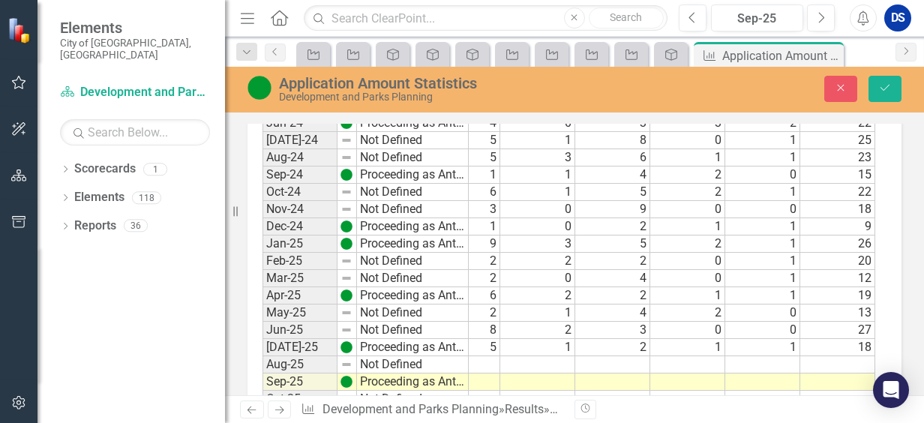
click at [493, 356] on td at bounding box center [462, 364] width 75 height 17
click at [487, 356] on td at bounding box center [462, 364] width 75 height 17
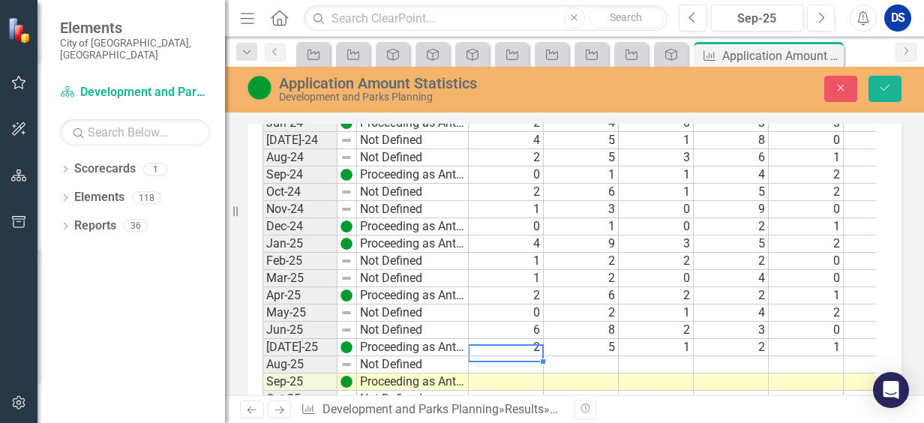
scroll to position [0, 0]
click at [525, 356] on td at bounding box center [506, 364] width 75 height 17
type textarea "3"
type textarea "2"
type textarea "4"
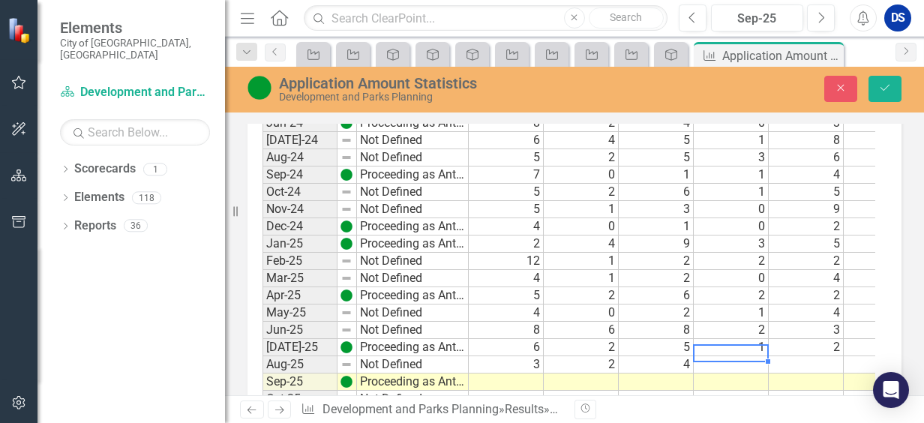
type textarea "0"
type textarea "4"
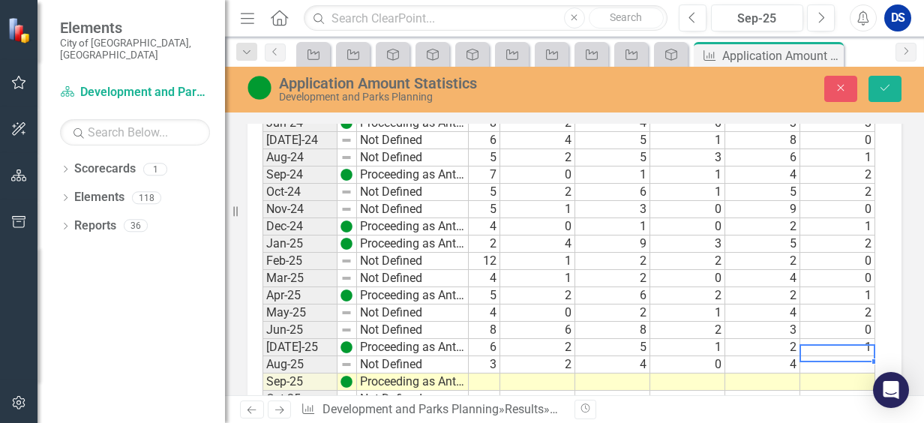
type textarea "0"
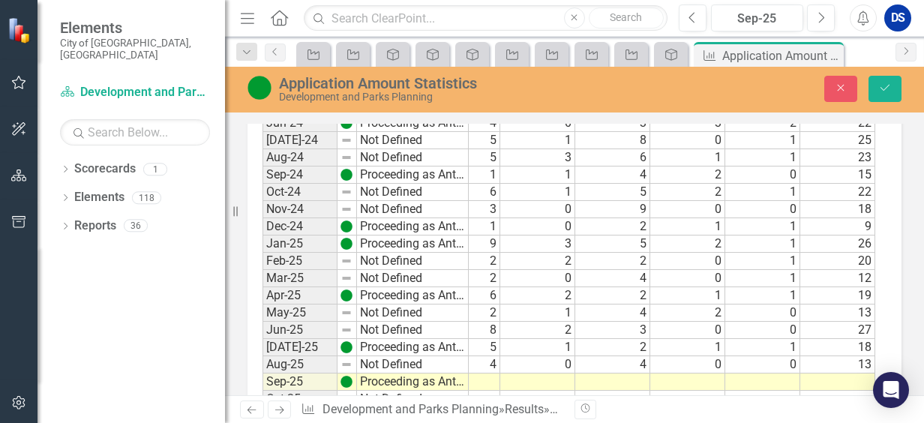
click at [481, 373] on td at bounding box center [462, 381] width 75 height 17
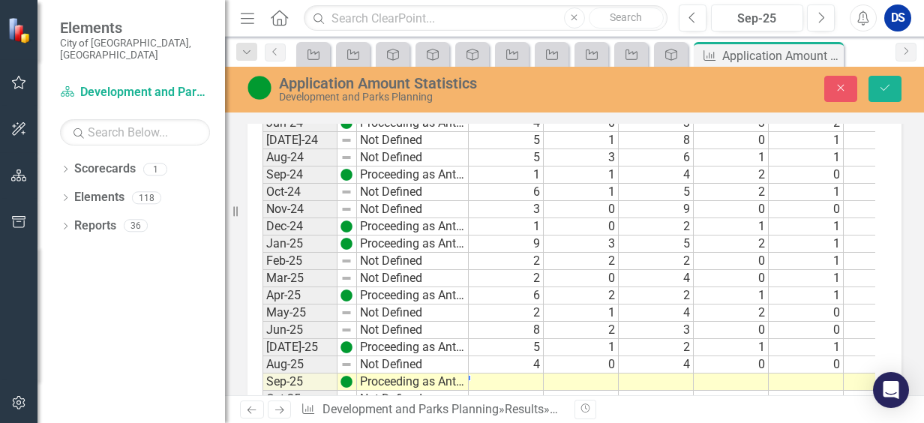
scroll to position [0, 0]
type textarea "5"
type textarea "1"
type textarea "4"
type textarea "2"
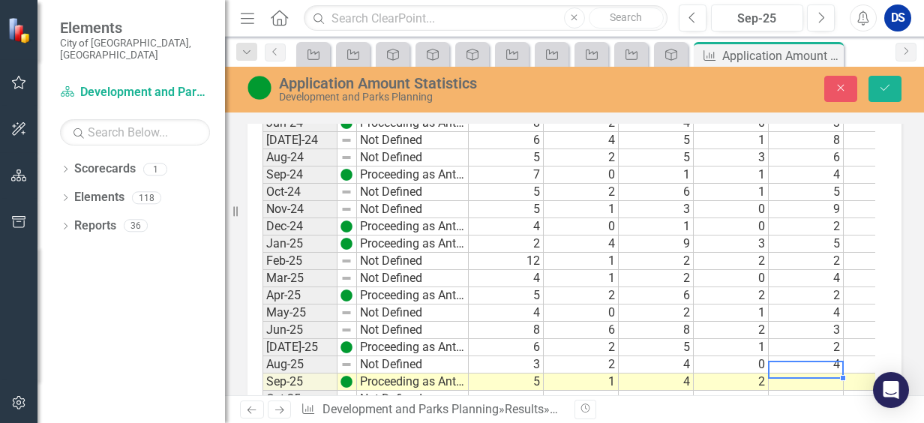
type textarea "3"
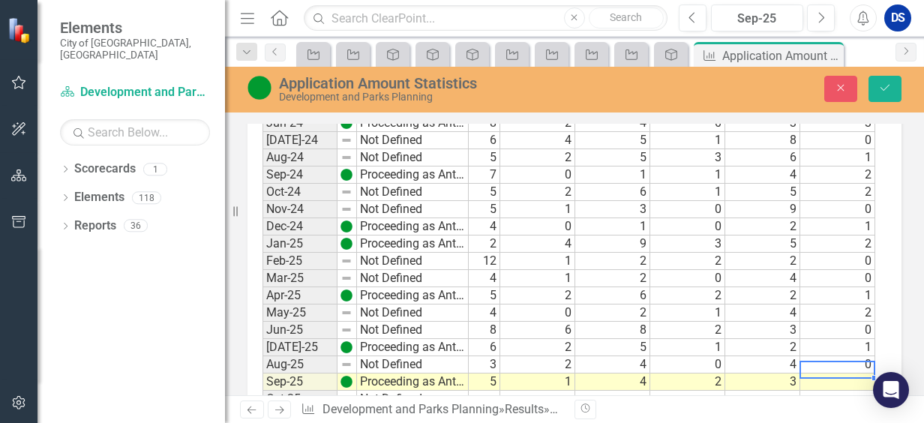
type textarea "0"
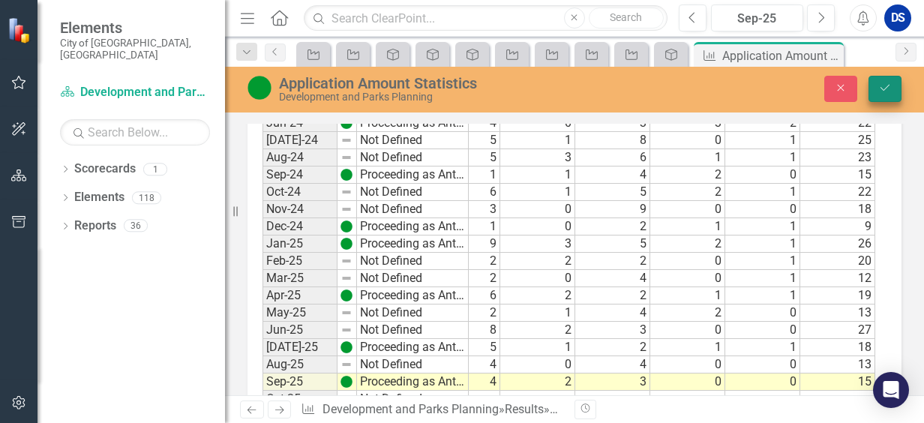
type textarea "15"
drag, startPoint x: 880, startPoint y: 90, endPoint x: 820, endPoint y: 241, distance: 162.9
click at [881, 90] on icon "Save" at bounding box center [884, 87] width 13 height 10
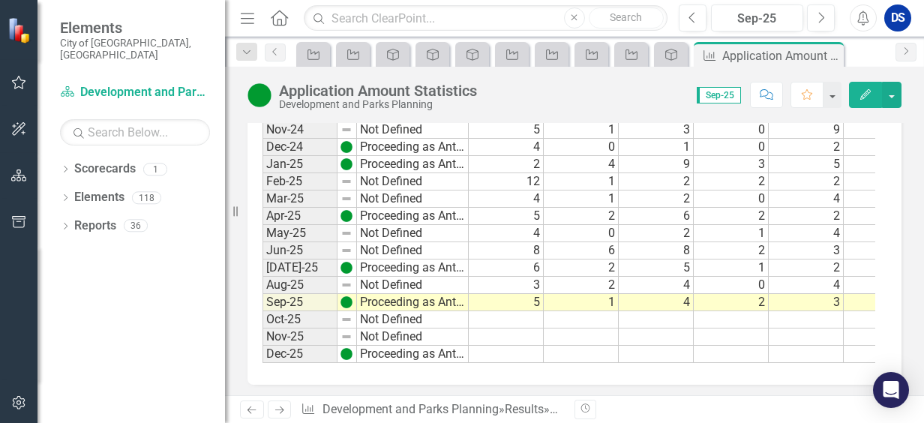
scroll to position [1654, 0]
click at [280, 47] on icon "Previous" at bounding box center [275, 51] width 12 height 9
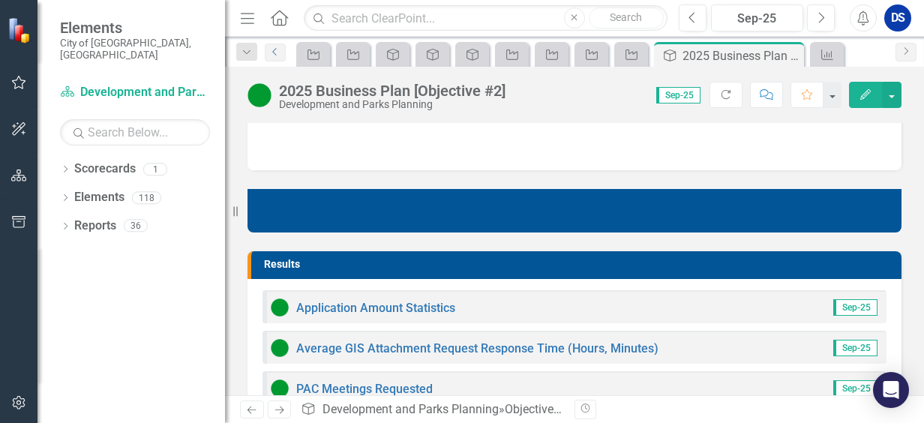
scroll to position [750, 0]
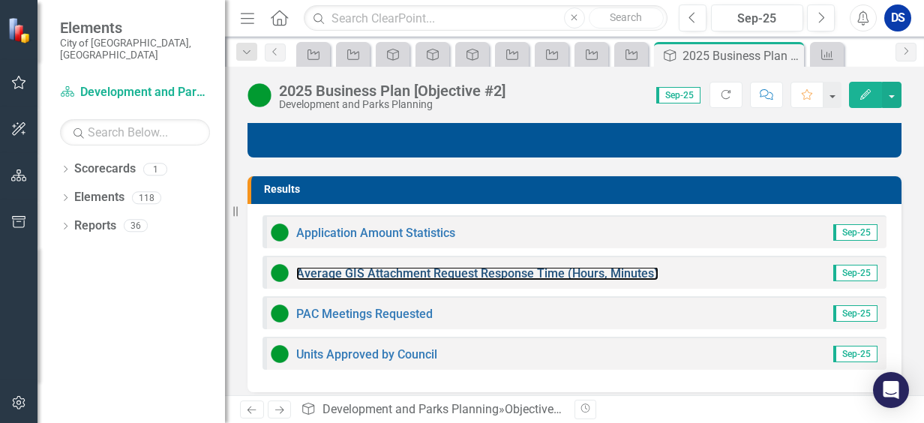
click at [450, 276] on link "Average GIS Attachment Request Response Time (Hours, Minutes)" at bounding box center [477, 273] width 362 height 14
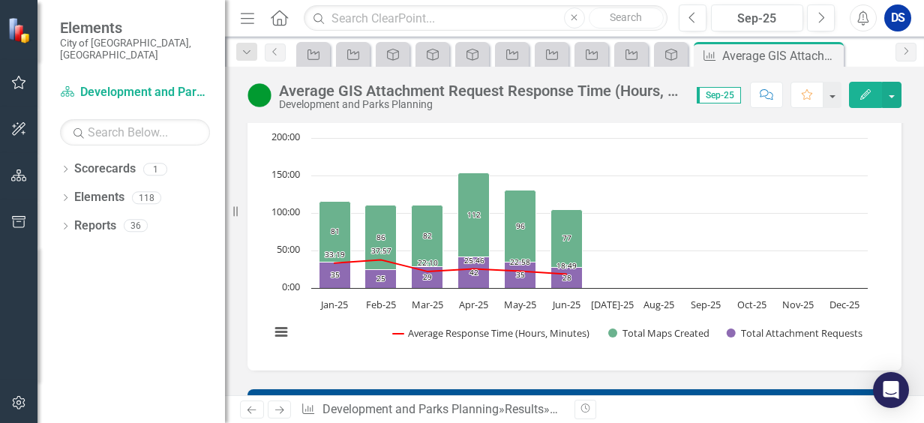
scroll to position [300, 0]
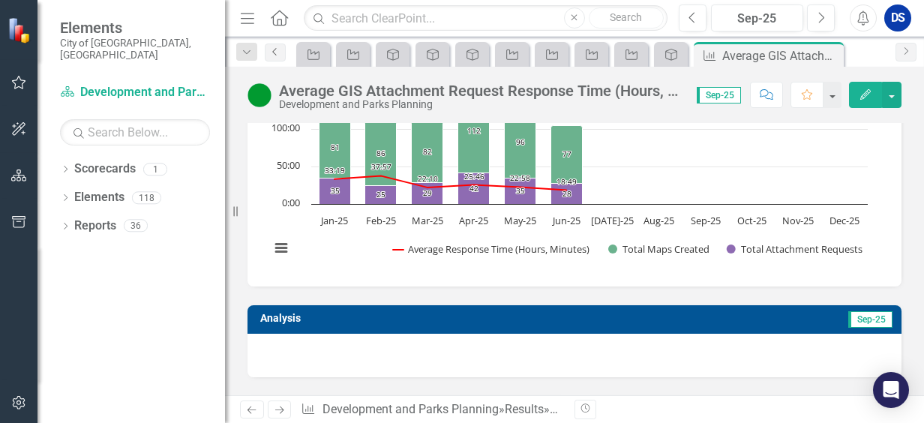
click at [280, 55] on icon "Previous" at bounding box center [275, 51] width 12 height 9
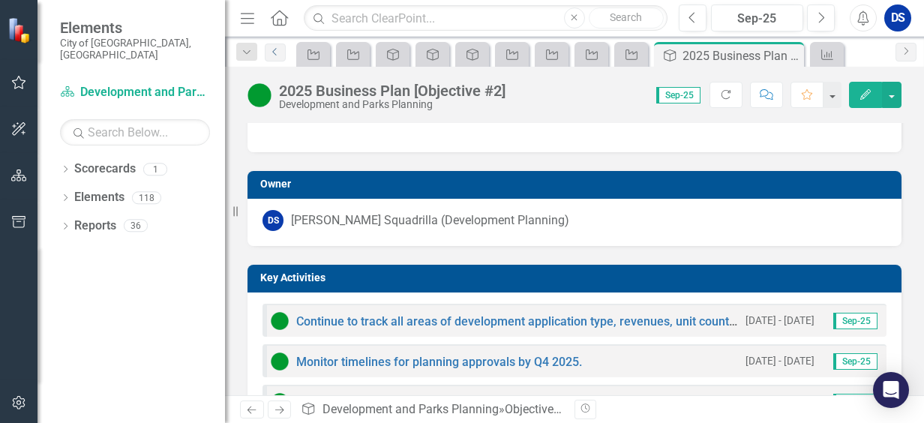
scroll to position [375, 0]
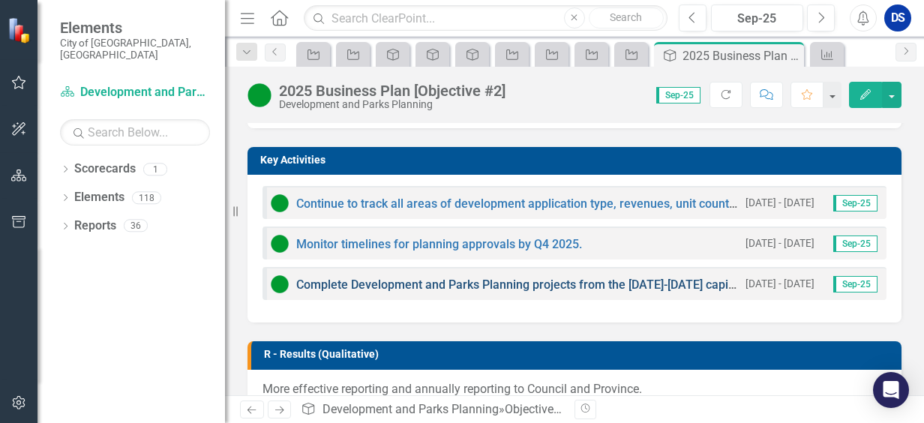
click at [508, 284] on link "Complete Development and Parks Planning projects from the [DATE]-[DATE] capital…" at bounding box center [597, 284] width 603 height 14
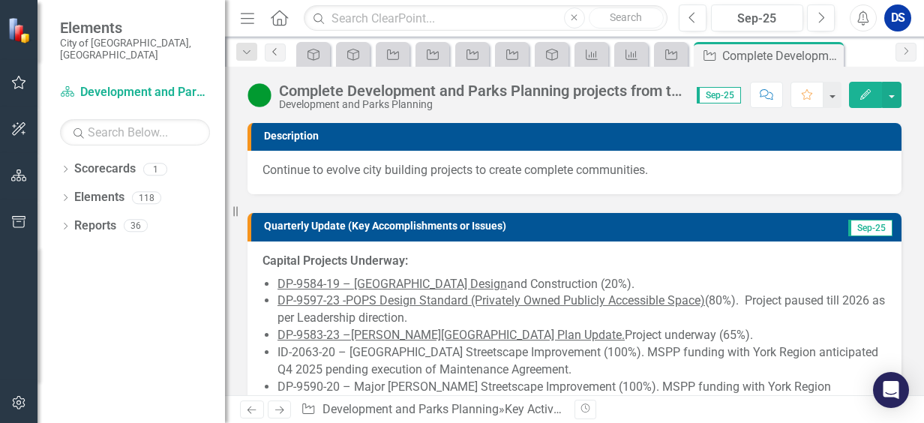
click at [270, 49] on icon "Previous" at bounding box center [275, 51] width 12 height 9
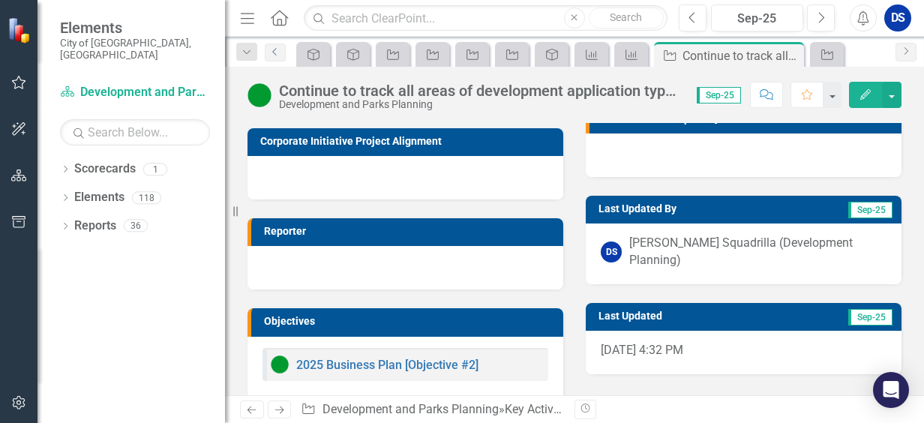
scroll to position [322, 0]
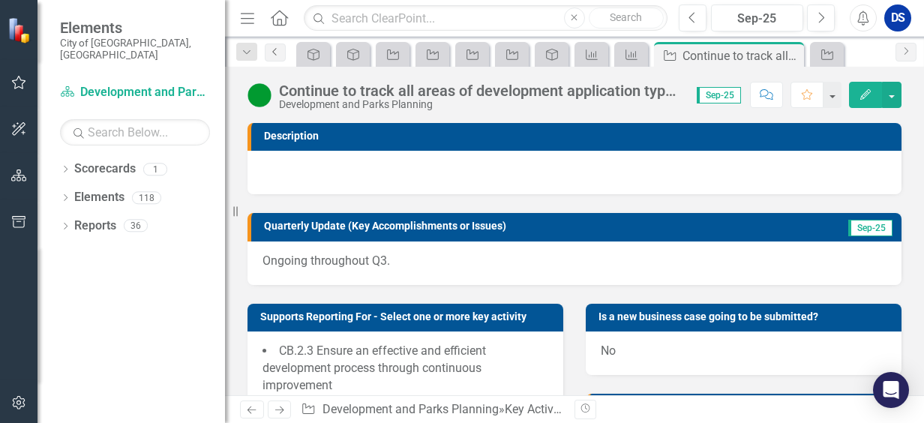
click at [273, 50] on icon at bounding box center [274, 51] width 4 height 7
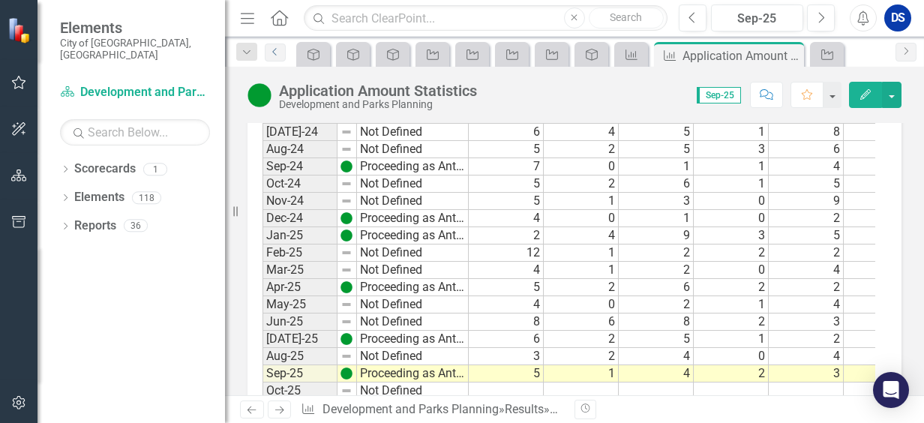
scroll to position [1650, 0]
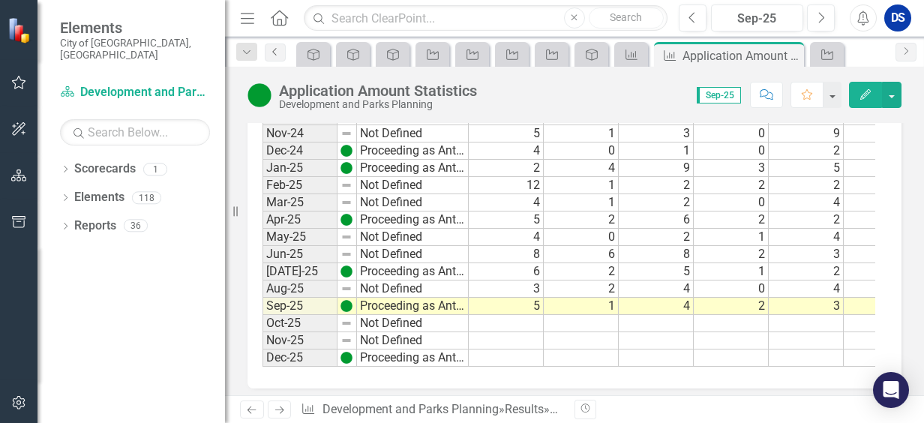
click at [271, 52] on icon "Previous" at bounding box center [275, 51] width 12 height 9
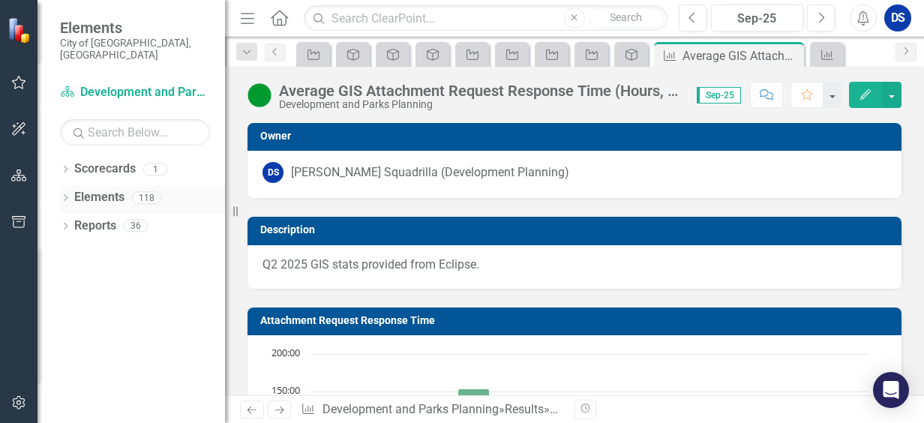
click at [112, 189] on link "Elements" at bounding box center [99, 197] width 50 height 17
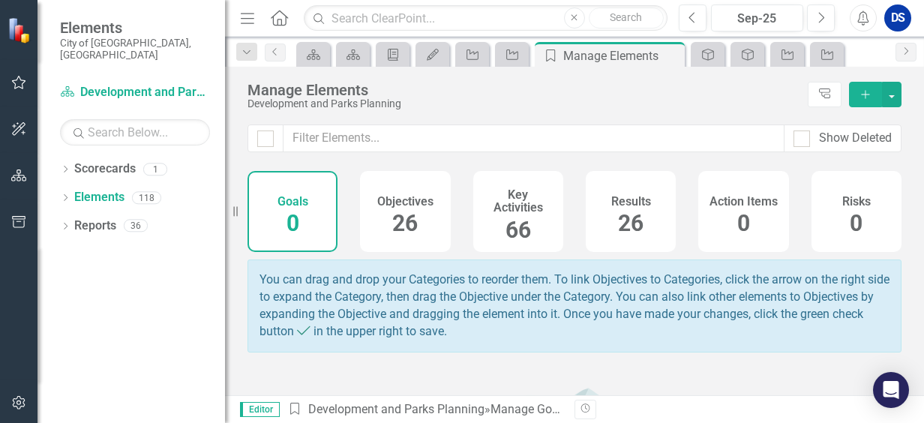
click at [390, 202] on h4 "Objectives" at bounding box center [405, 201] width 56 height 13
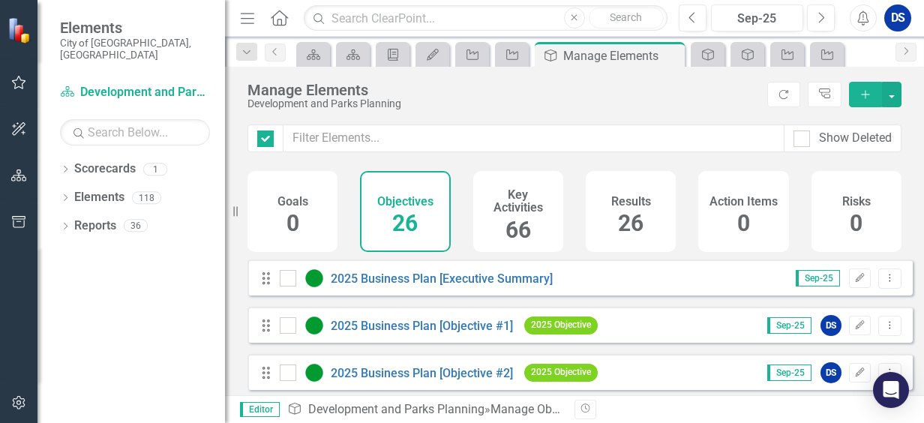
checkbox input "false"
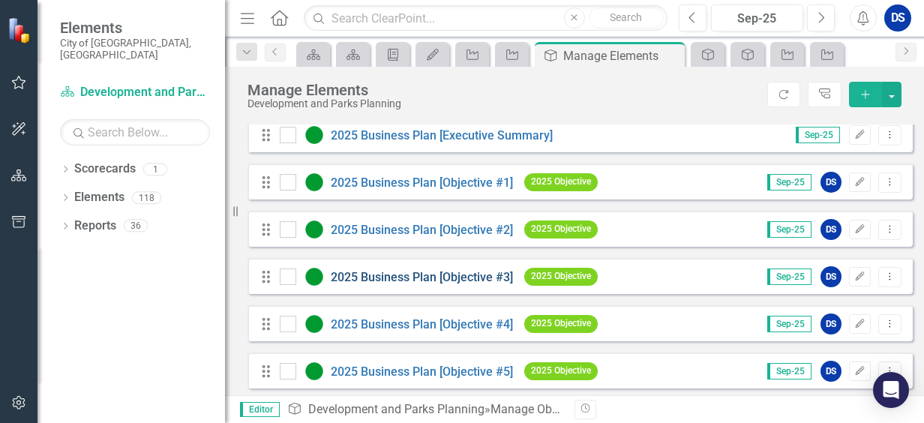
scroll to position [150, 0]
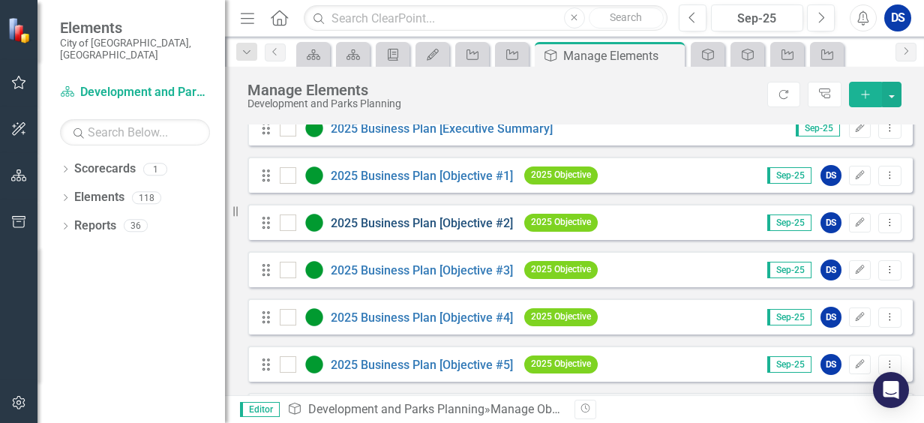
click at [442, 230] on link "2025 Business Plan [Objective #2]" at bounding box center [422, 223] width 182 height 14
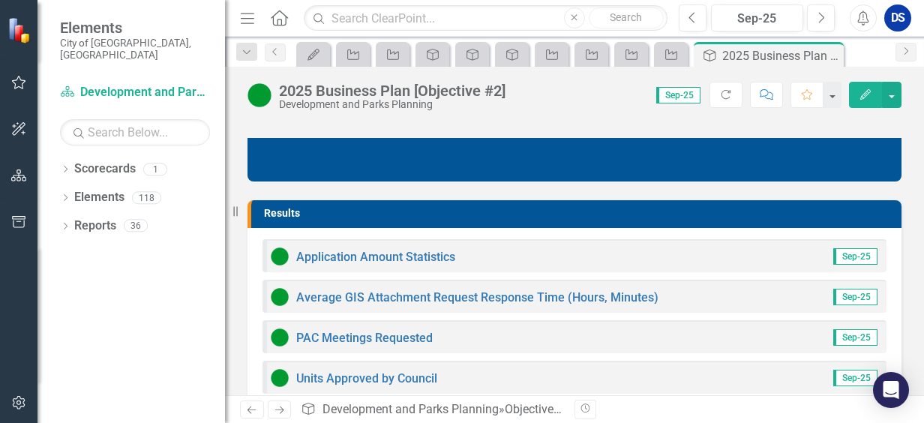
scroll to position [750, 0]
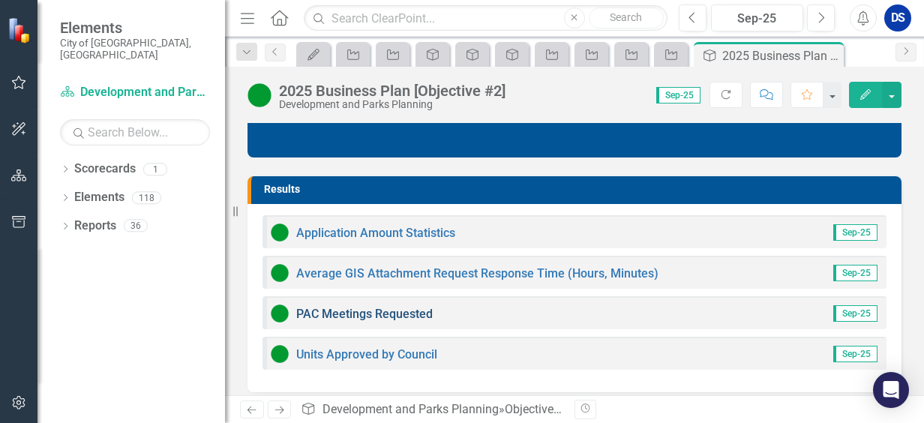
click at [413, 316] on link "PAC Meetings Requested" at bounding box center [364, 314] width 136 height 14
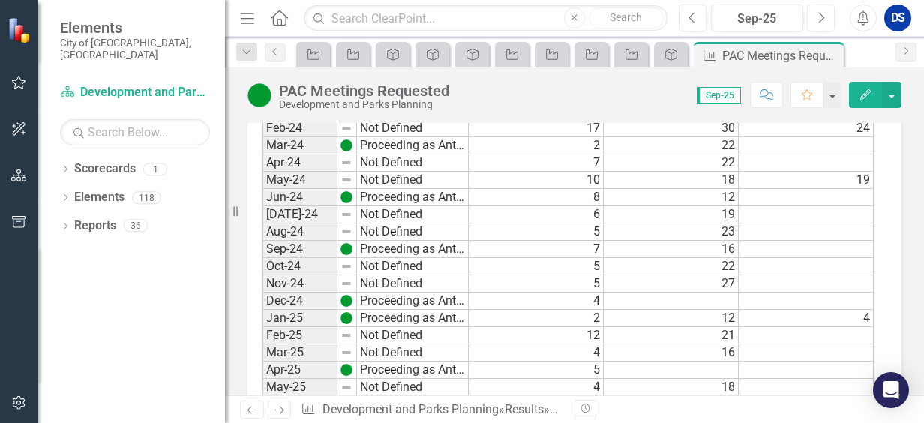
scroll to position [1644, 0]
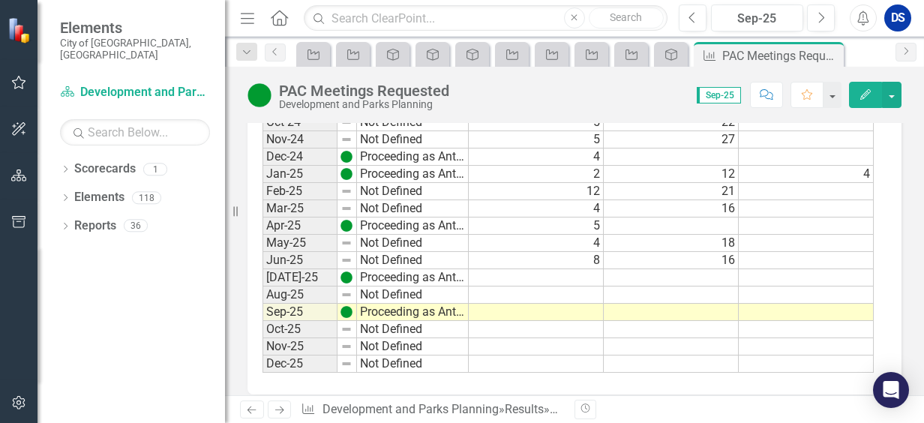
click at [580, 269] on td at bounding box center [536, 277] width 135 height 17
click at [556, 269] on td at bounding box center [536, 277] width 135 height 17
type textarea "6"
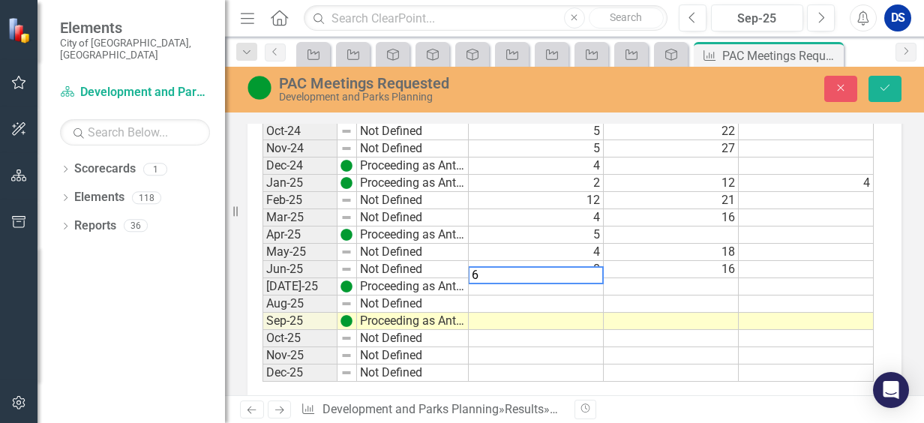
scroll to position [1652, 0]
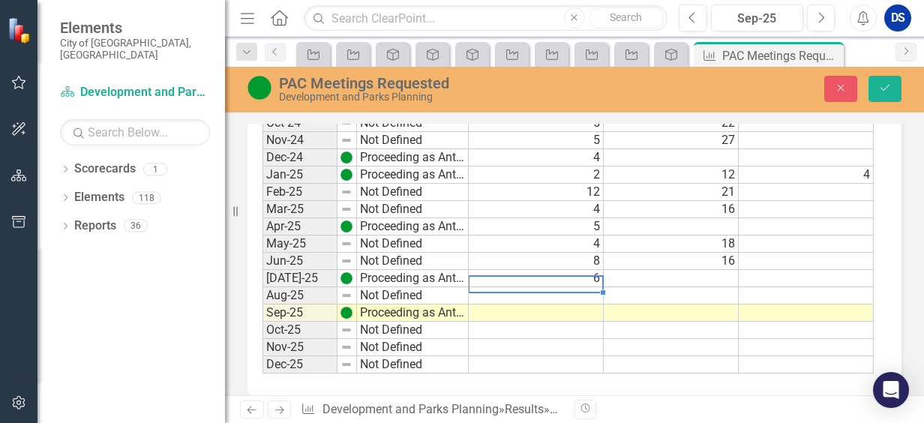
type textarea "3"
type textarea "5"
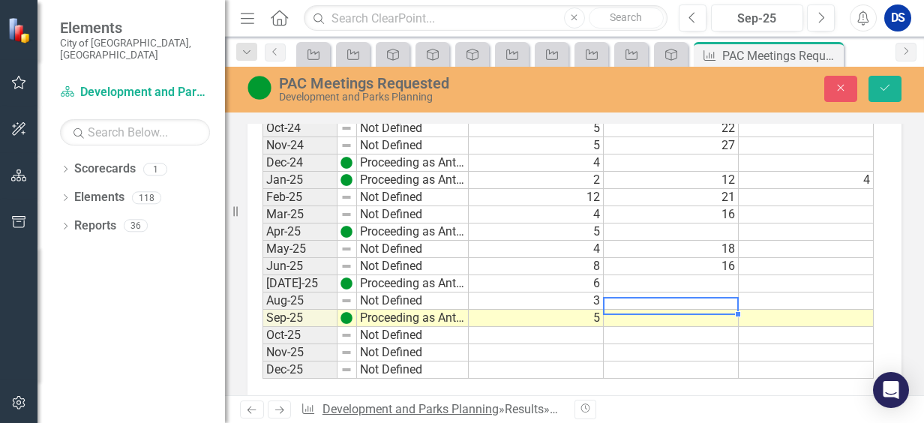
scroll to position [1653, 0]
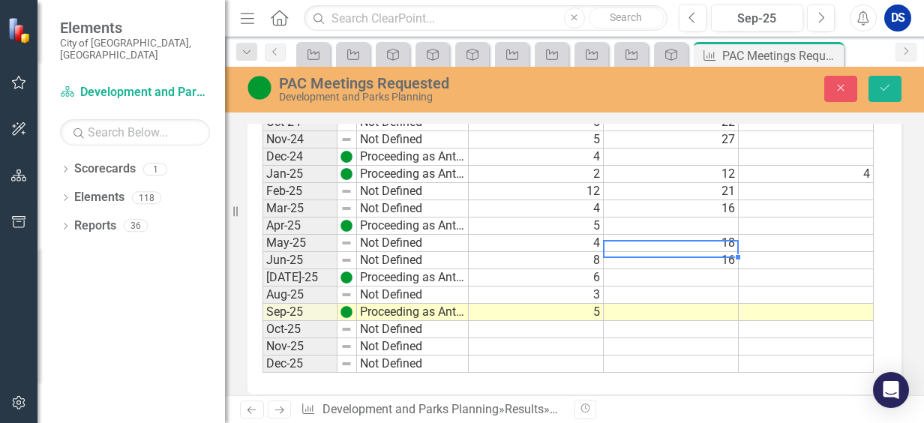
click at [697, 252] on td "16" at bounding box center [671, 260] width 135 height 17
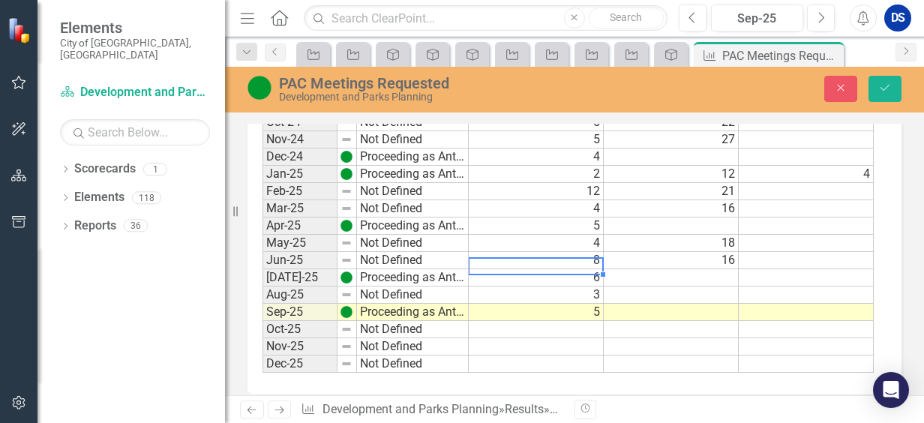
click at [649, 269] on td at bounding box center [671, 277] width 135 height 17
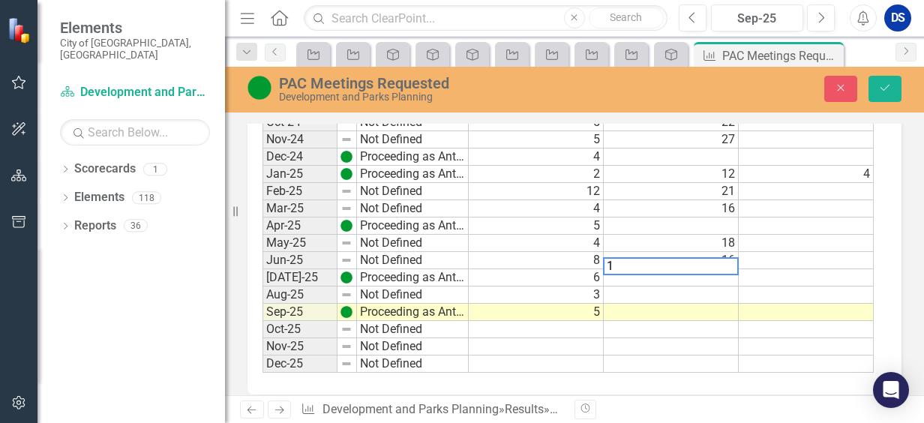
type textarea "19"
type textarea "14.7"
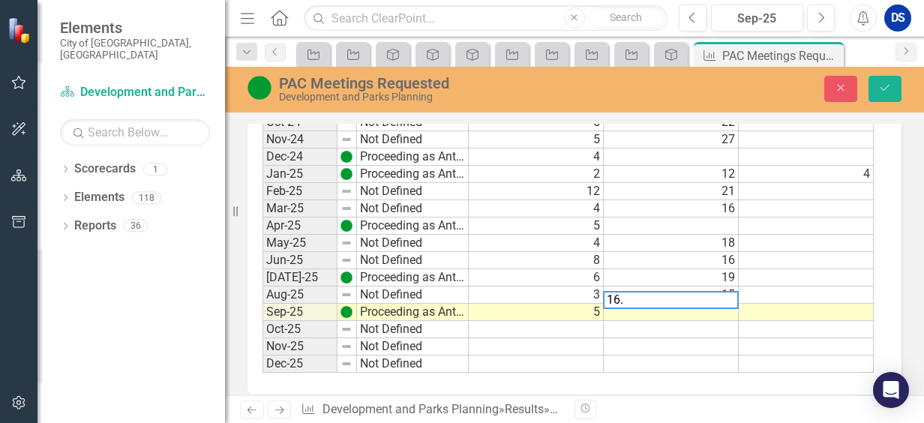
type textarea "16.5"
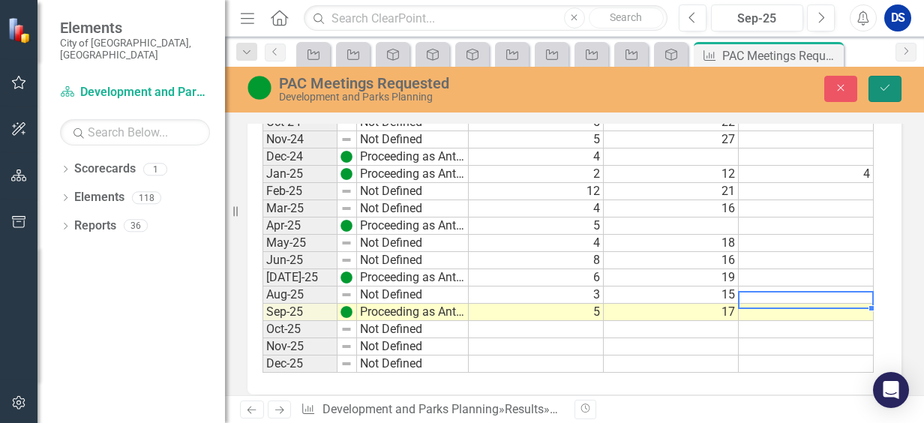
click at [886, 81] on button "Save" at bounding box center [884, 89] width 33 height 26
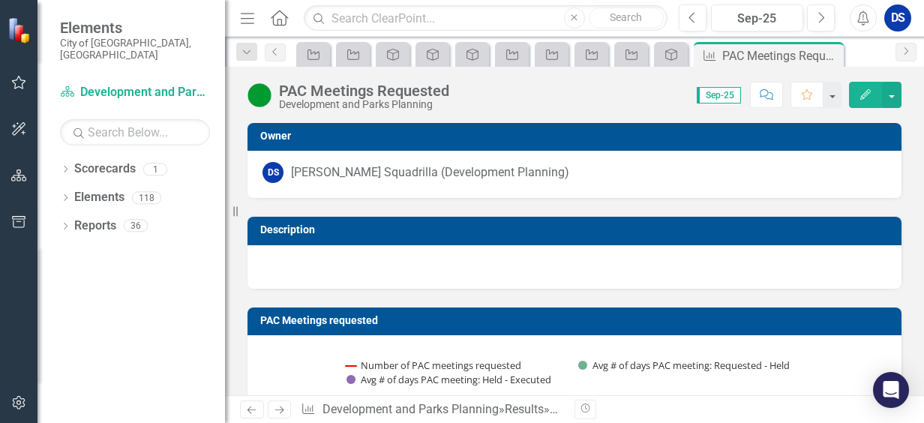
scroll to position [300, 0]
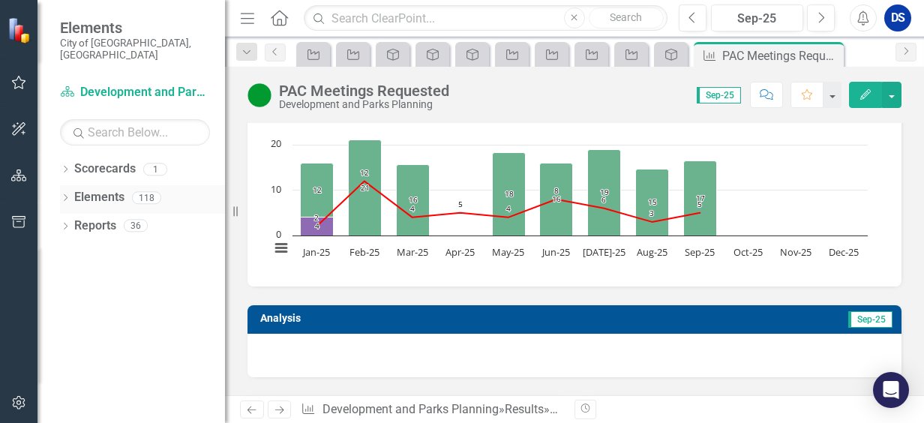
click at [111, 189] on link "Elements" at bounding box center [99, 197] width 50 height 17
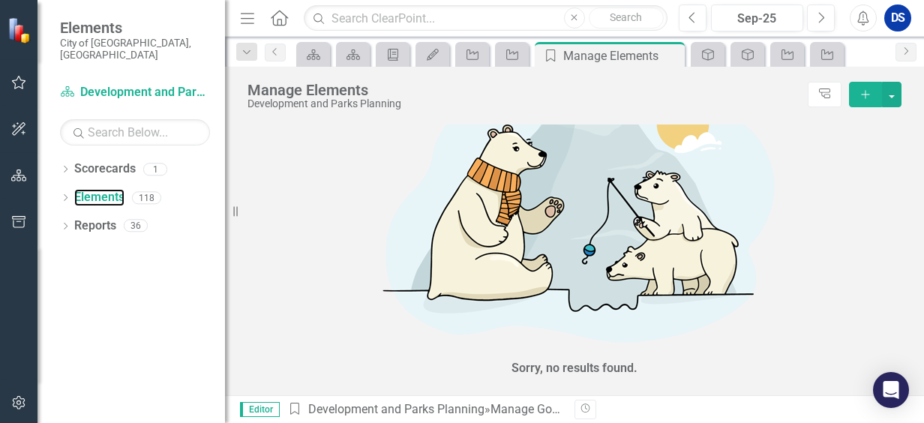
scroll to position [321, 0]
drag, startPoint x: 103, startPoint y: 184, endPoint x: 117, endPoint y: 189, distance: 14.5
click at [103, 189] on link "Elements" at bounding box center [99, 197] width 50 height 17
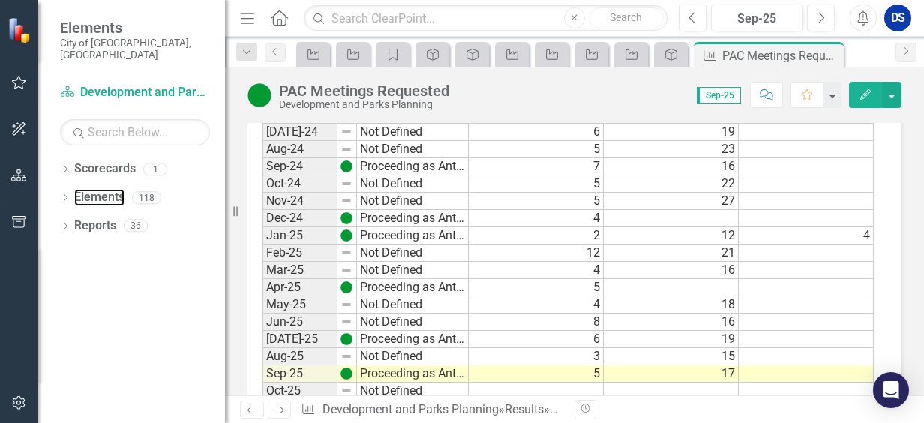
scroll to position [1644, 0]
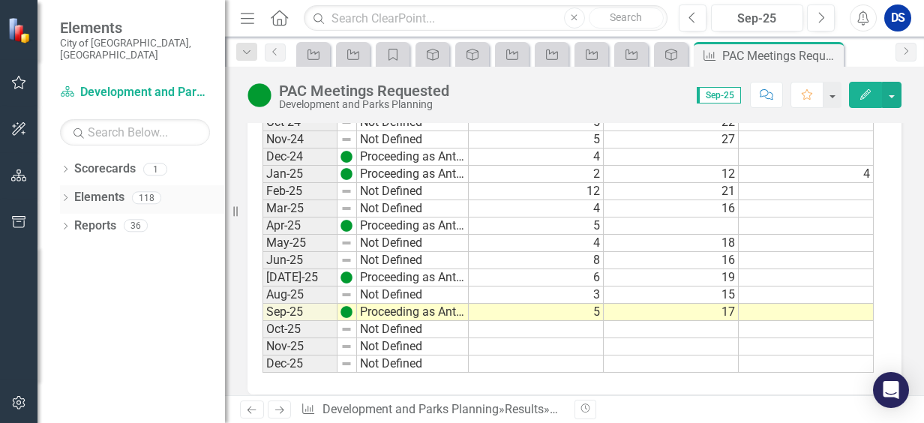
click at [103, 189] on link "Elements" at bounding box center [99, 197] width 50 height 17
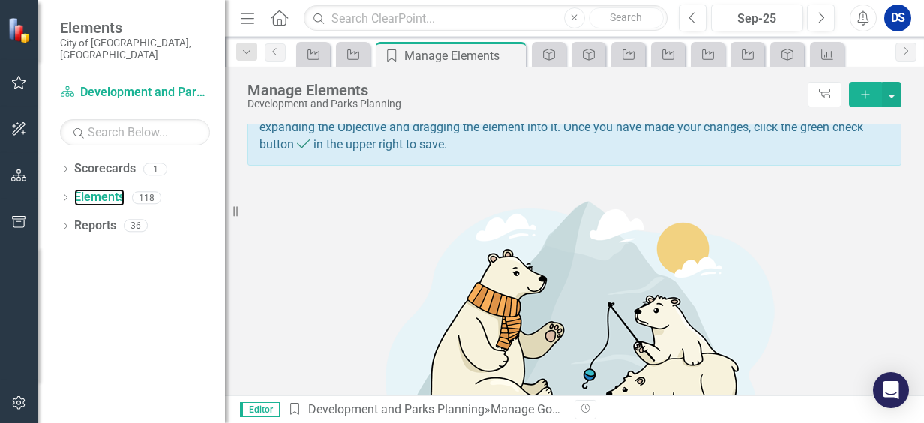
scroll to position [321, 0]
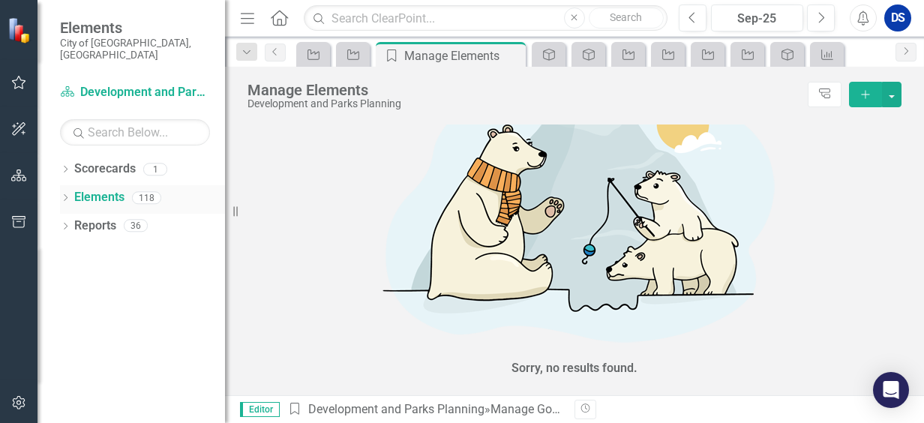
click at [99, 189] on link "Elements" at bounding box center [99, 197] width 50 height 17
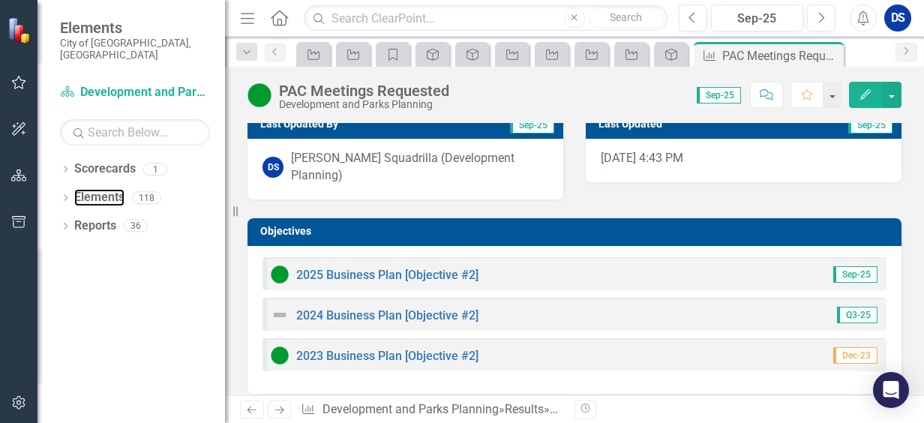
scroll to position [900, 0]
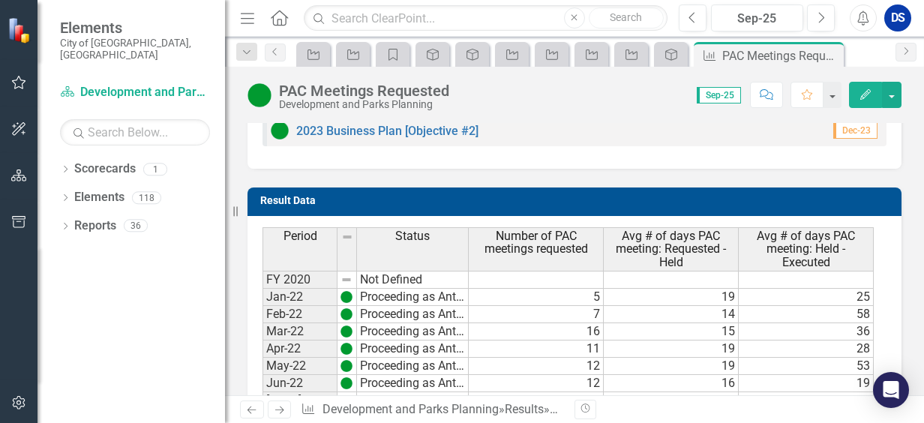
click at [286, 22] on icon "Home" at bounding box center [278, 18] width 19 height 16
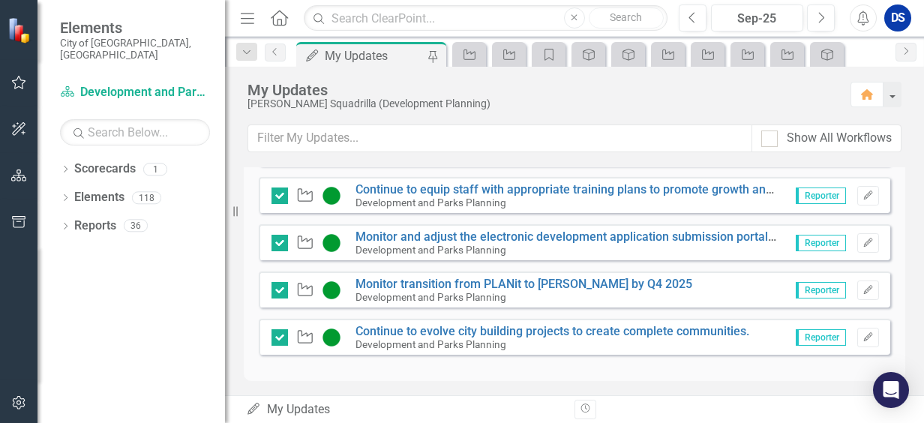
scroll to position [642, 0]
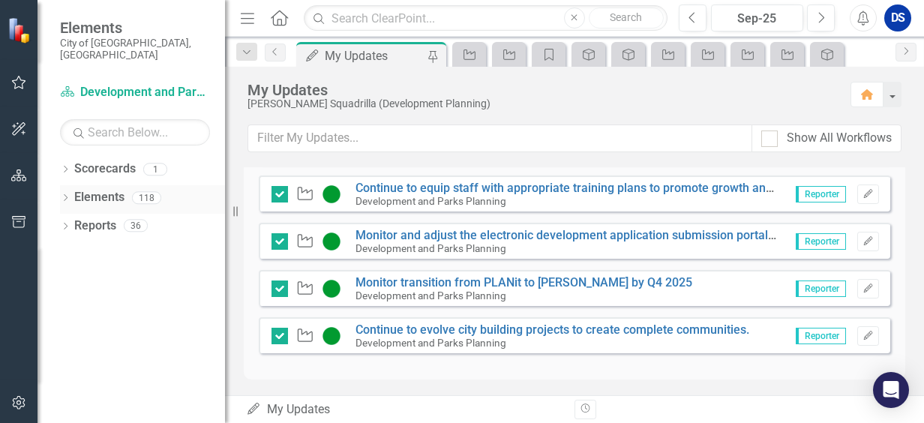
click at [104, 189] on link "Elements" at bounding box center [99, 197] width 50 height 17
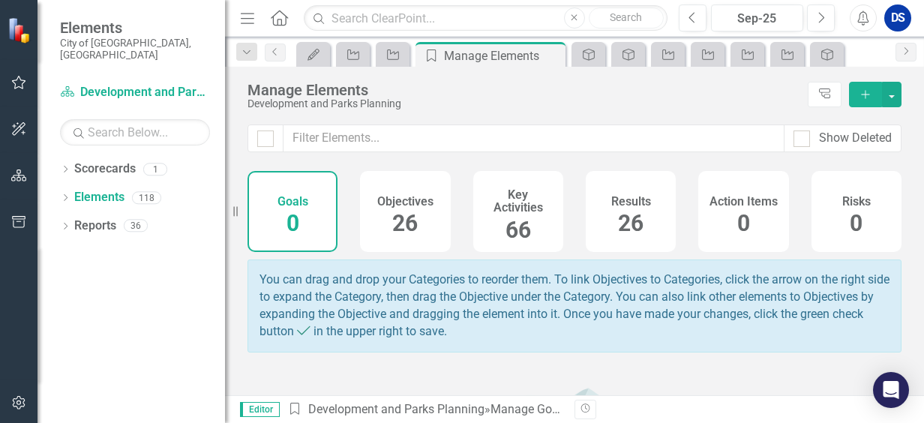
click at [397, 217] on span "26" at bounding box center [404, 223] width 25 height 26
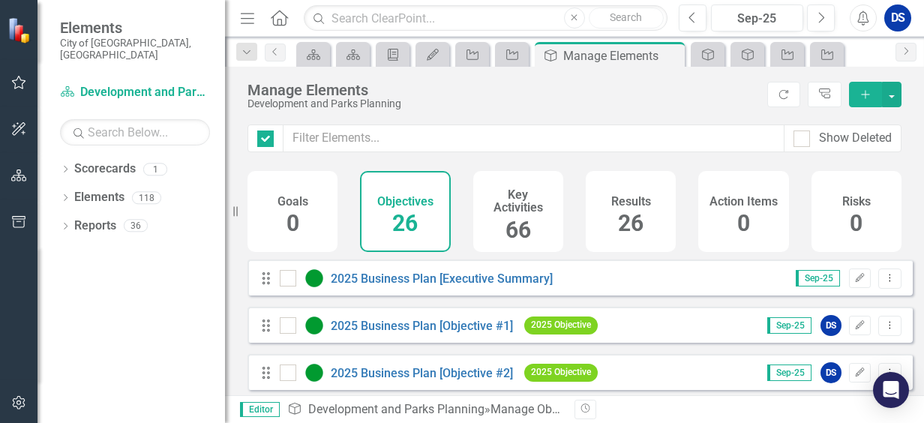
checkbox input "false"
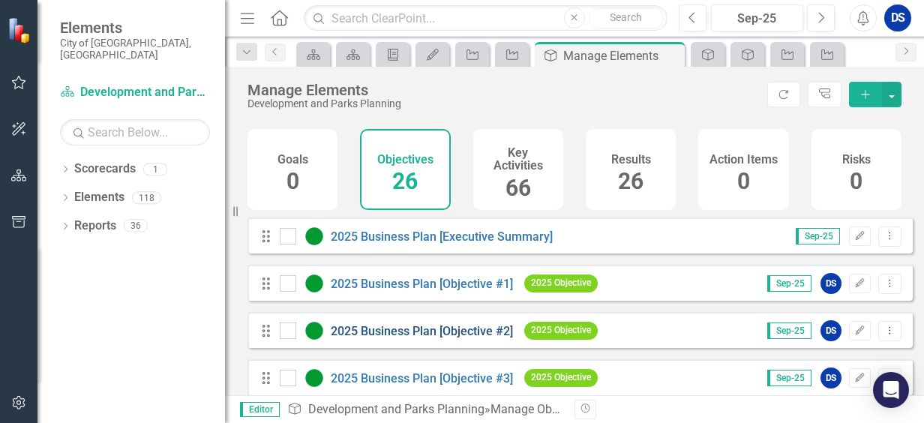
scroll to position [75, 0]
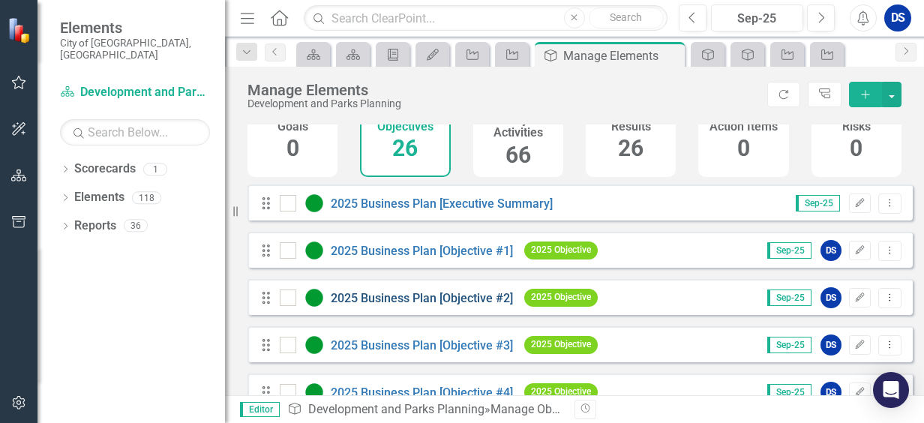
click at [447, 305] on link "2025 Business Plan [Objective #2]" at bounding box center [422, 298] width 182 height 14
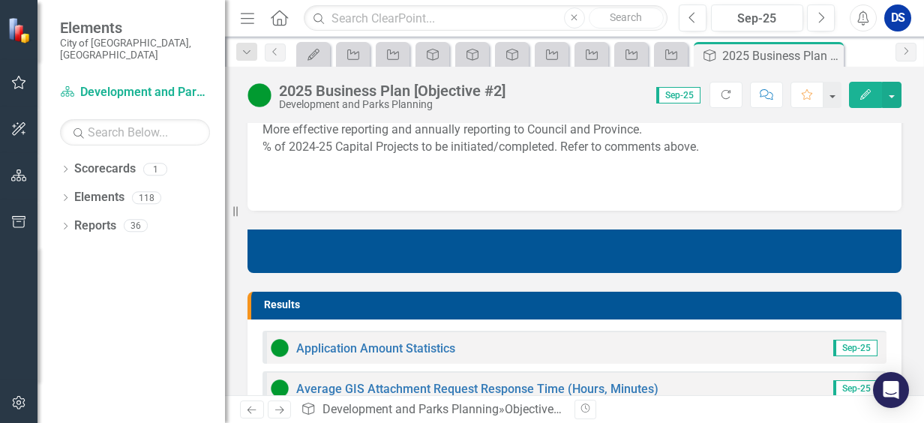
scroll to position [750, 0]
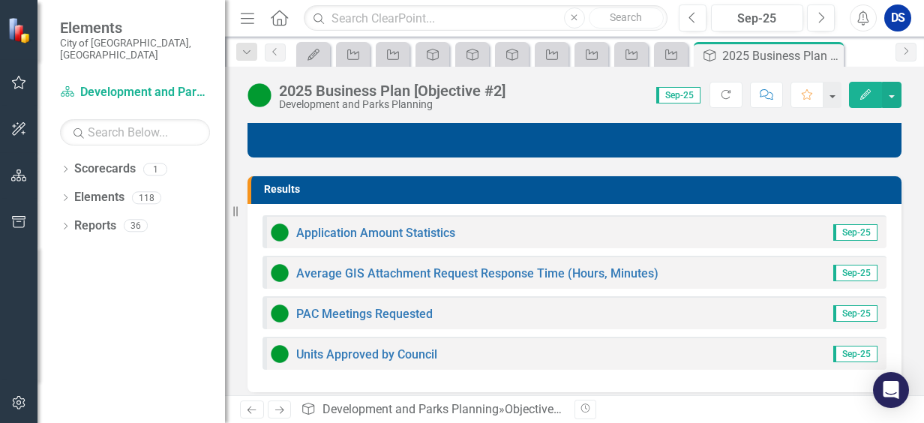
click at [366, 347] on div "Units Approved by Council" at bounding box center [354, 354] width 166 height 18
click at [368, 345] on div "Units Approved by Council" at bounding box center [354, 354] width 166 height 18
drag, startPoint x: 368, startPoint y: 345, endPoint x: 422, endPoint y: 337, distance: 54.5
click at [374, 343] on div "Units Approved by Council Sep-25" at bounding box center [574, 353] width 624 height 33
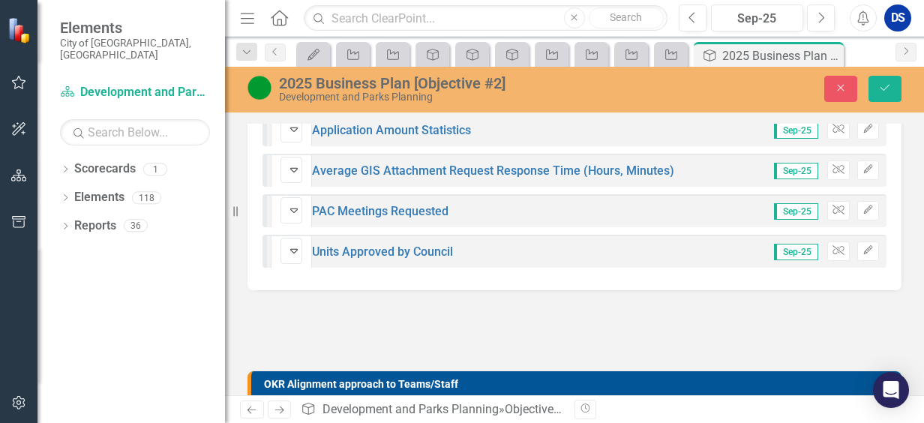
scroll to position [975, 0]
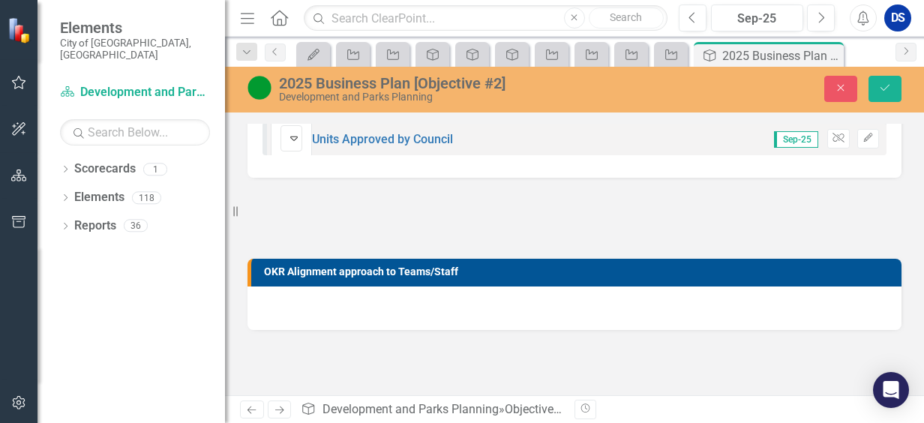
click at [478, 145] on div "Proceeding as Anticipated Expand Units Approved by Council Sep-25 Unlink Edit" at bounding box center [574, 138] width 624 height 33
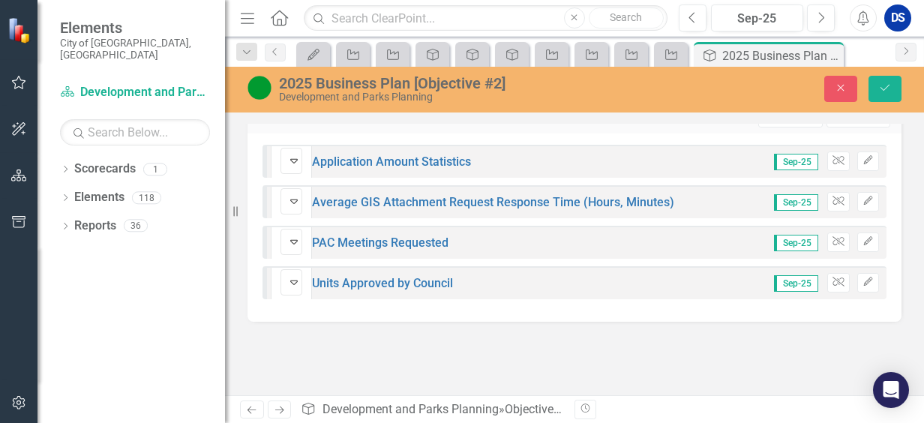
scroll to position [825, 0]
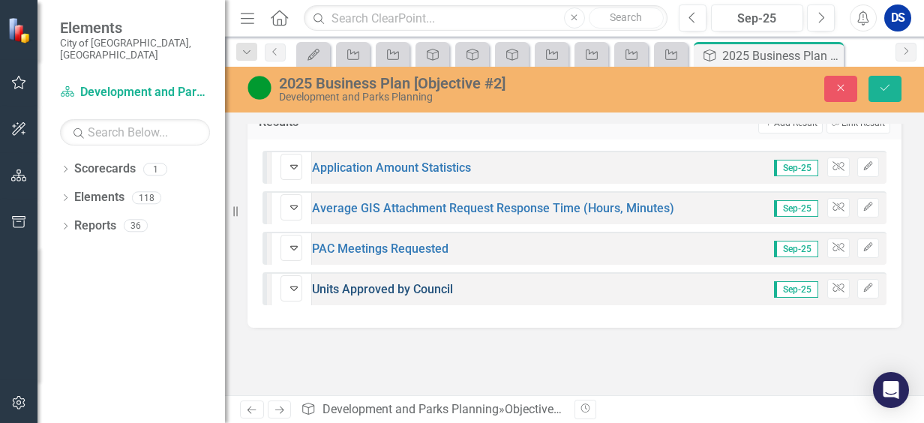
click at [433, 283] on link "Units Approved by Council" at bounding box center [382, 289] width 141 height 14
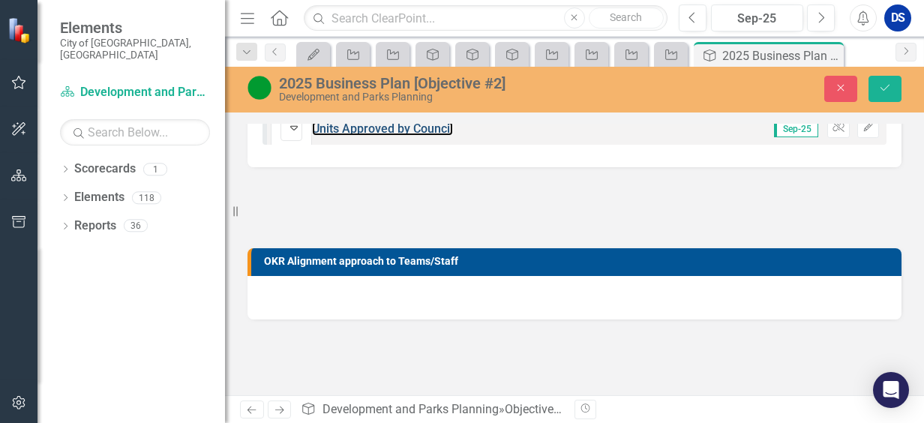
scroll to position [835, 0]
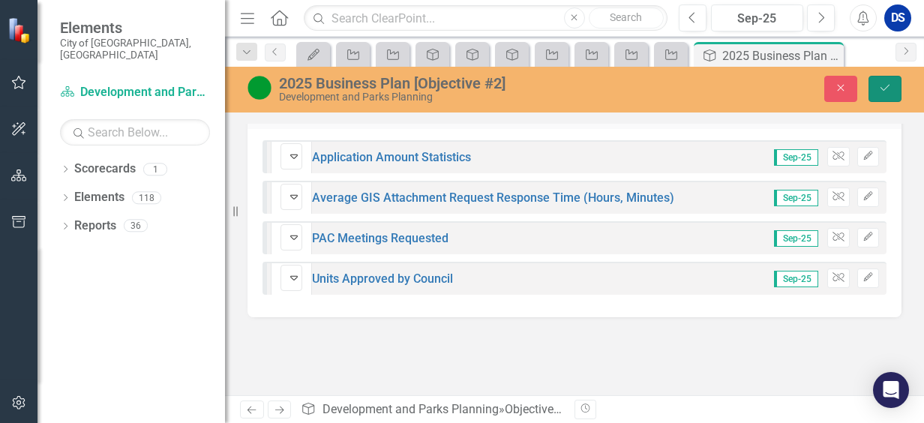
click at [880, 84] on icon "Save" at bounding box center [884, 87] width 13 height 10
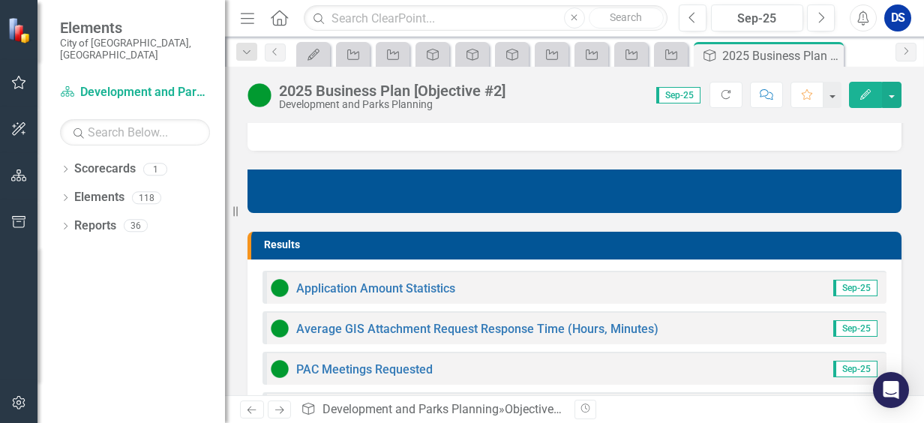
scroll to position [900, 0]
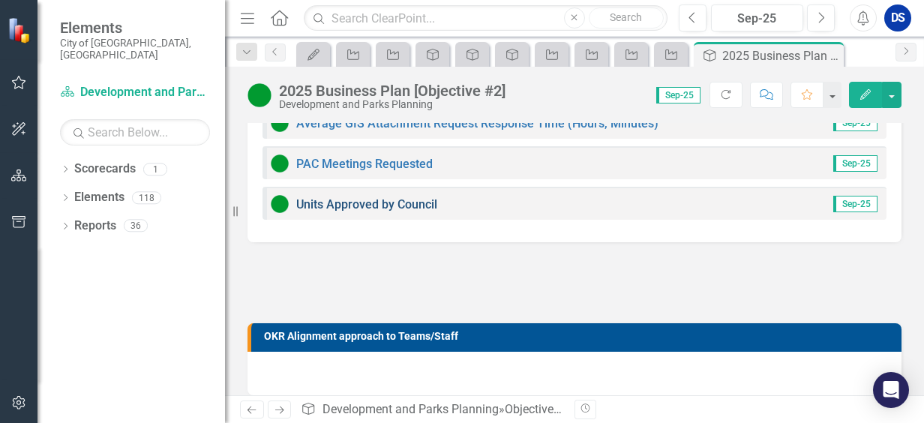
click at [330, 199] on link "Units Approved by Council" at bounding box center [366, 204] width 141 height 14
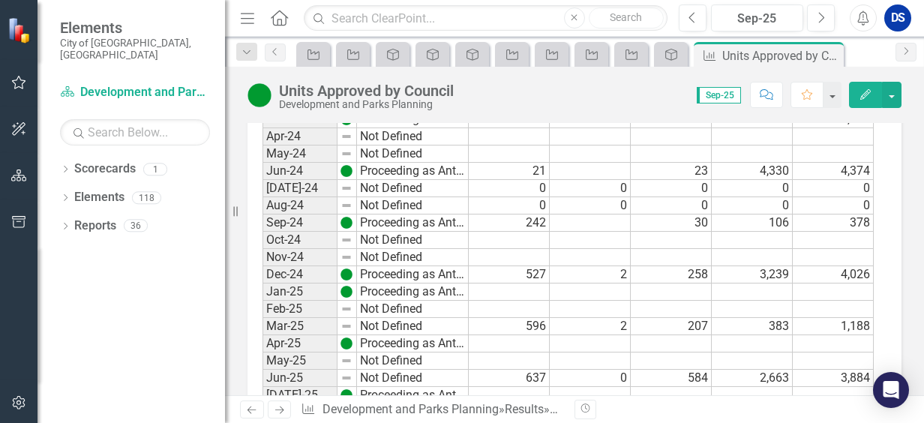
scroll to position [1618, 0]
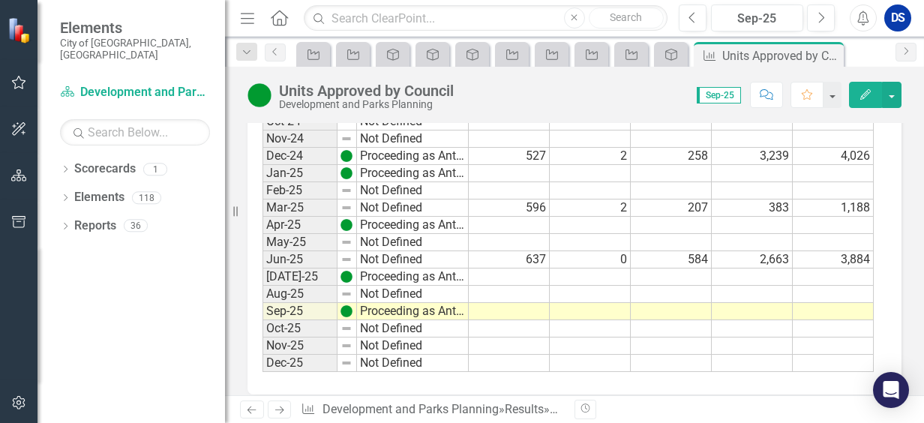
click at [537, 268] on td at bounding box center [509, 276] width 81 height 17
click at [528, 286] on td at bounding box center [509, 294] width 81 height 17
click at [526, 303] on td at bounding box center [509, 311] width 81 height 17
click at [511, 268] on td at bounding box center [509, 276] width 81 height 17
click at [181, 411] on div "Dropdown Scorecards 1 Development and Parks Planning Dropdown Elements 118 Drop…" at bounding box center [130, 290] width 187 height 266
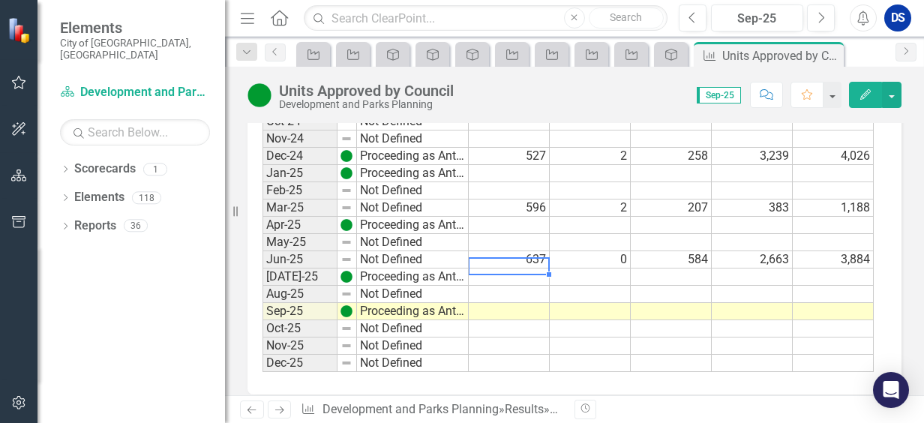
click at [505, 268] on td at bounding box center [509, 276] width 81 height 17
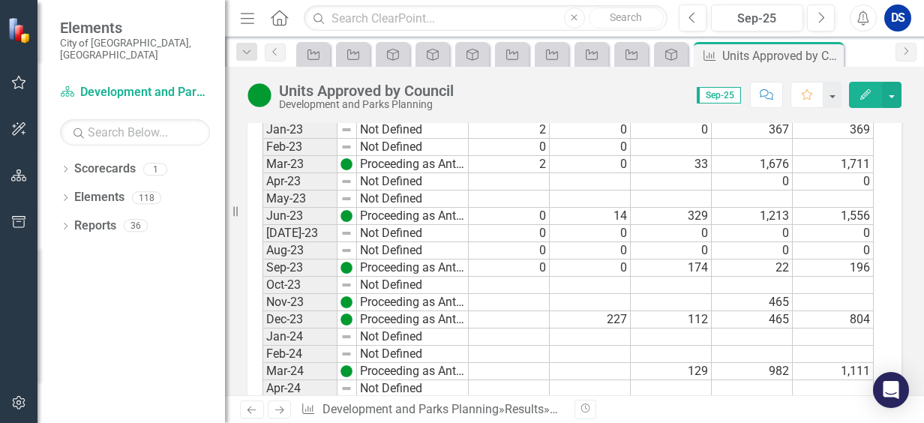
scroll to position [1393, 0]
